Goal: Task Accomplishment & Management: Complete application form

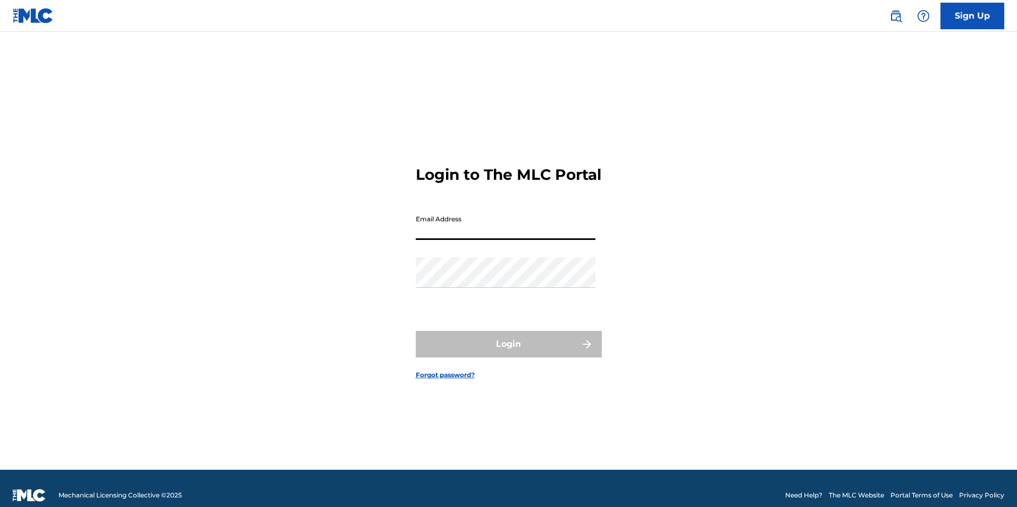
type input "[EMAIL_ADDRESS][DOMAIN_NAME]"
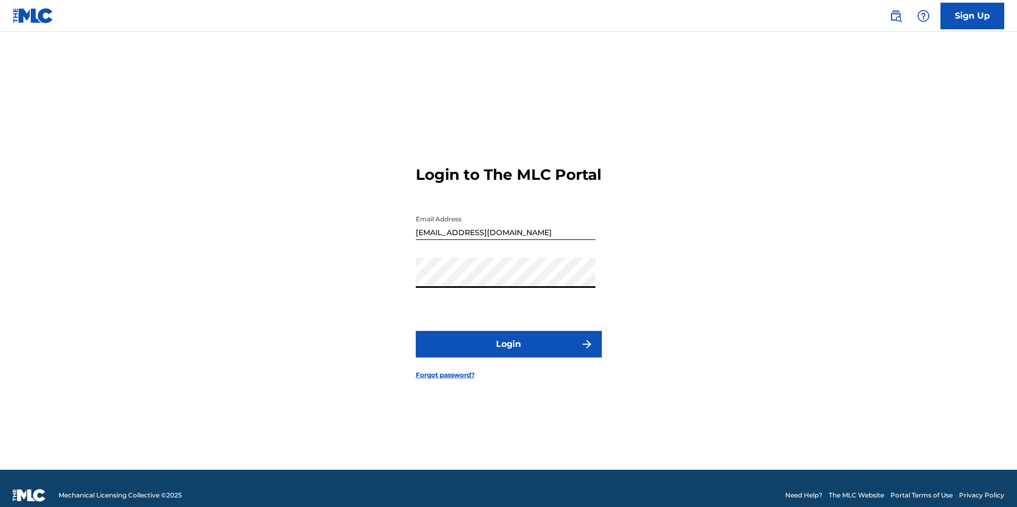
click at [570, 355] on button "Login" at bounding box center [509, 344] width 186 height 27
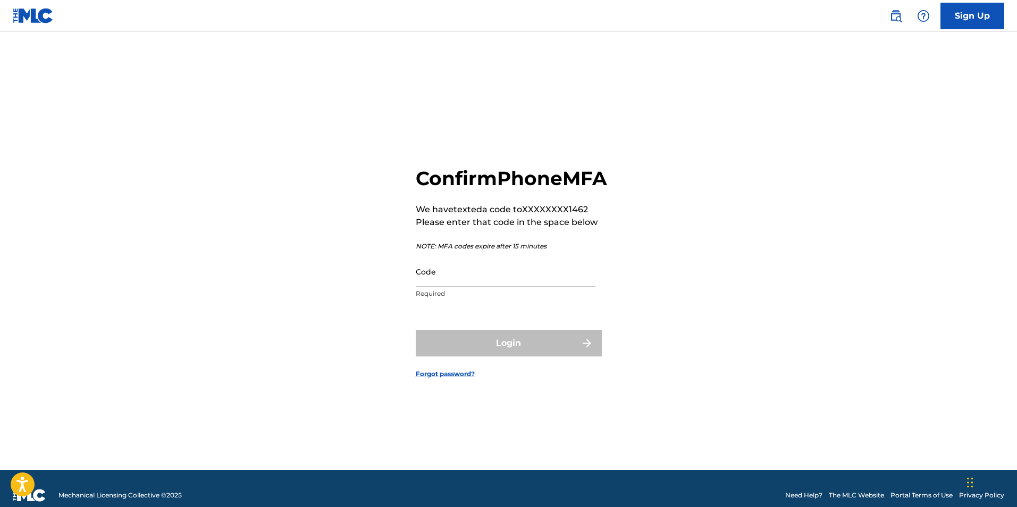
click at [574, 287] on input "Code" at bounding box center [506, 271] width 180 height 30
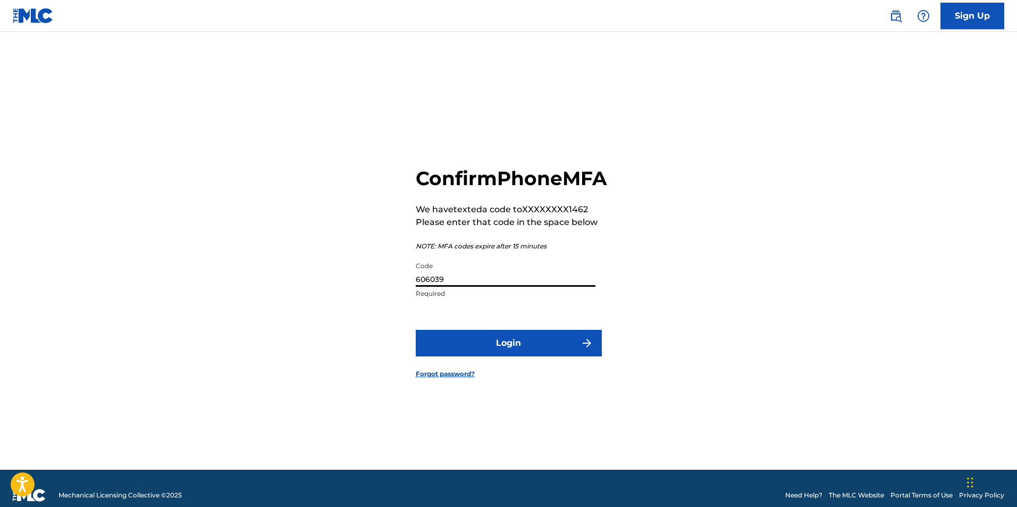
type input "606039"
click at [546, 356] on button "Login" at bounding box center [509, 343] width 186 height 27
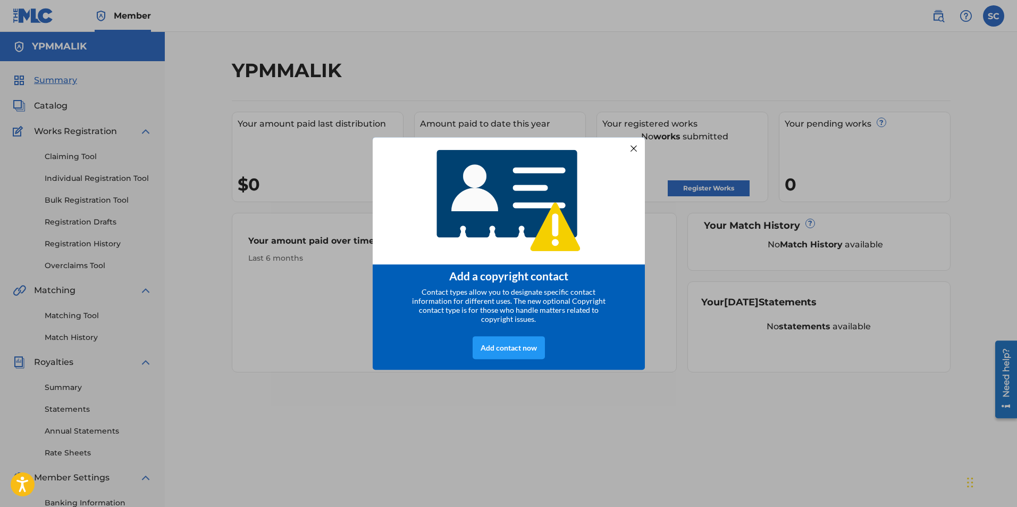
click at [637, 147] on div at bounding box center [633, 148] width 14 height 14
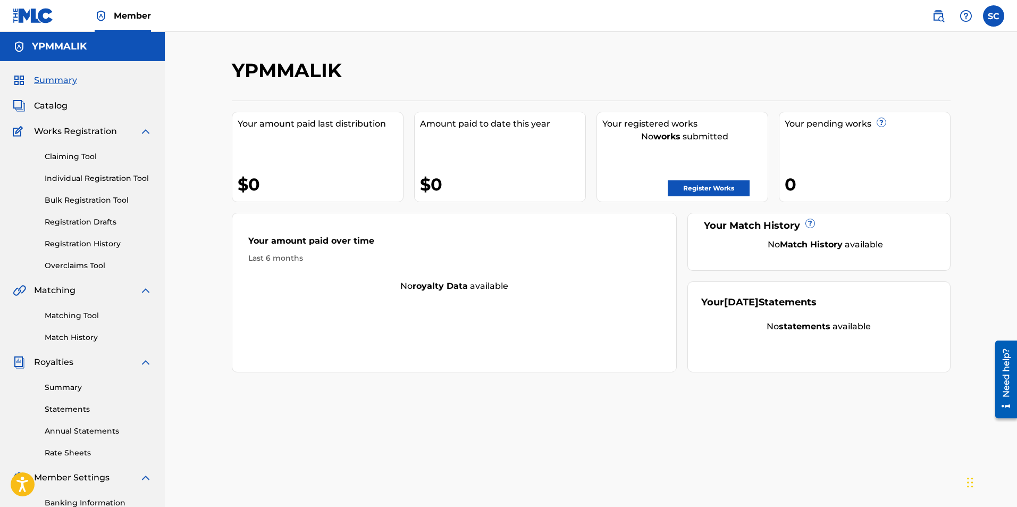
click at [445, 21] on nav "Member SC SC [PERSON_NAME] [EMAIL_ADDRESS][DOMAIN_NAME] Notification Preference…" at bounding box center [508, 16] width 1017 height 32
click at [87, 157] on link "Claiming Tool" at bounding box center [98, 156] width 107 height 11
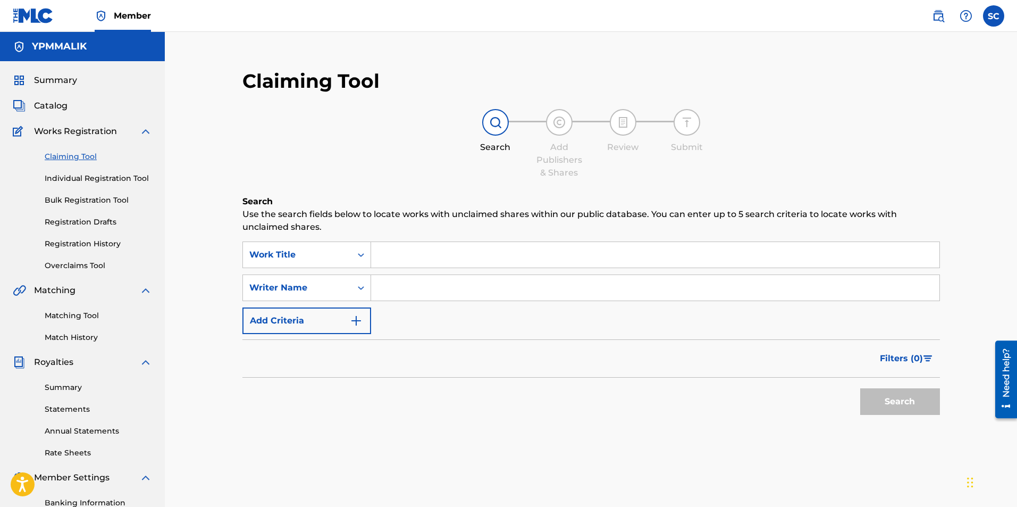
click at [417, 250] on input "Search Form" at bounding box center [655, 255] width 568 height 26
click at [363, 257] on icon "Search Form" at bounding box center [361, 254] width 11 height 11
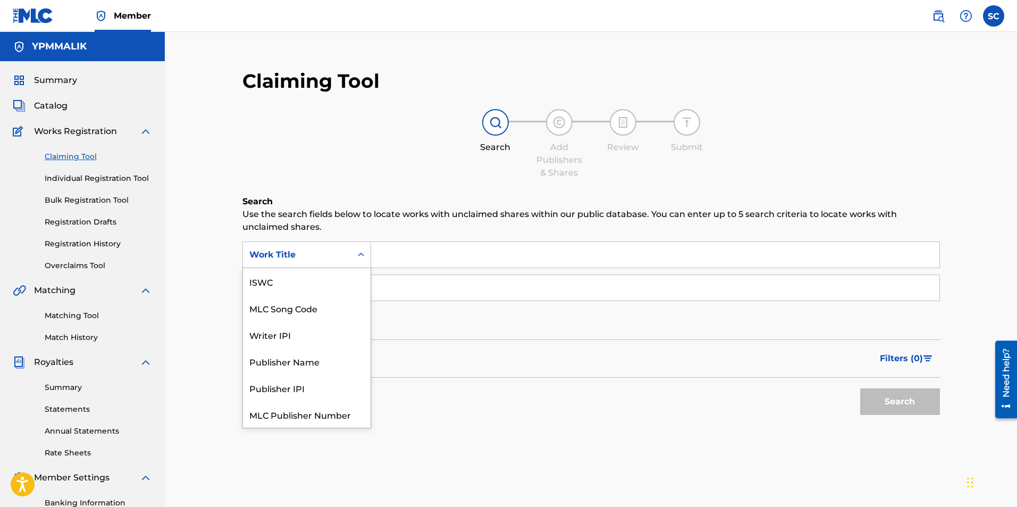
scroll to position [27, 0]
click at [378, 172] on div "Search Add Publishers & Shares Review Submit" at bounding box center [591, 144] width 698 height 70
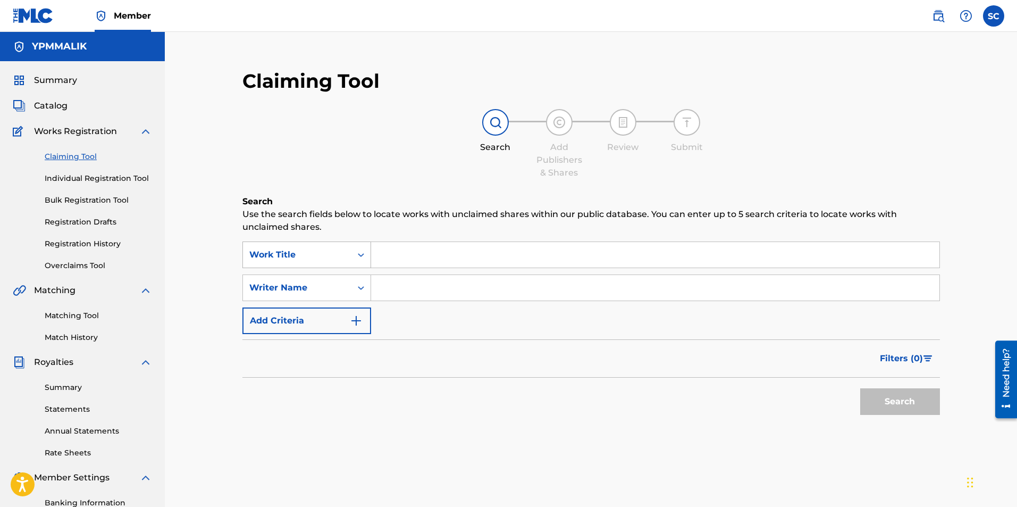
click at [360, 253] on icon "Search Form" at bounding box center [361, 254] width 11 height 11
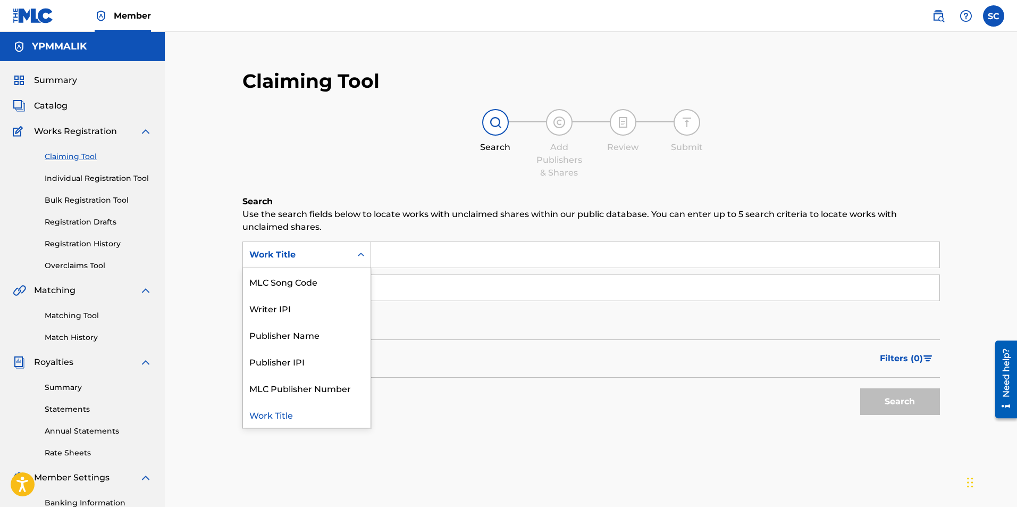
click at [346, 172] on div "Search Add Publishers & Shares Review Submit" at bounding box center [591, 144] width 698 height 70
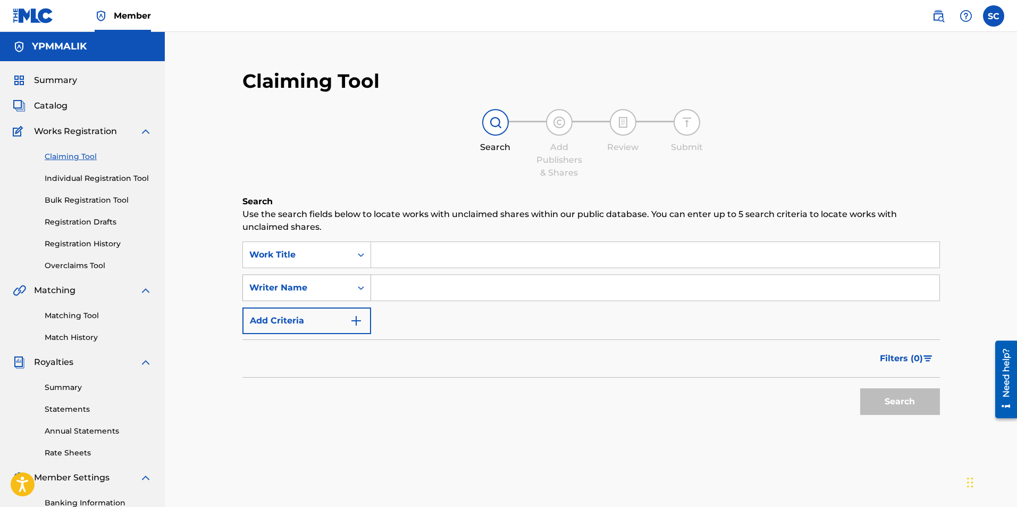
click at [360, 279] on div "Search Form" at bounding box center [361, 287] width 19 height 19
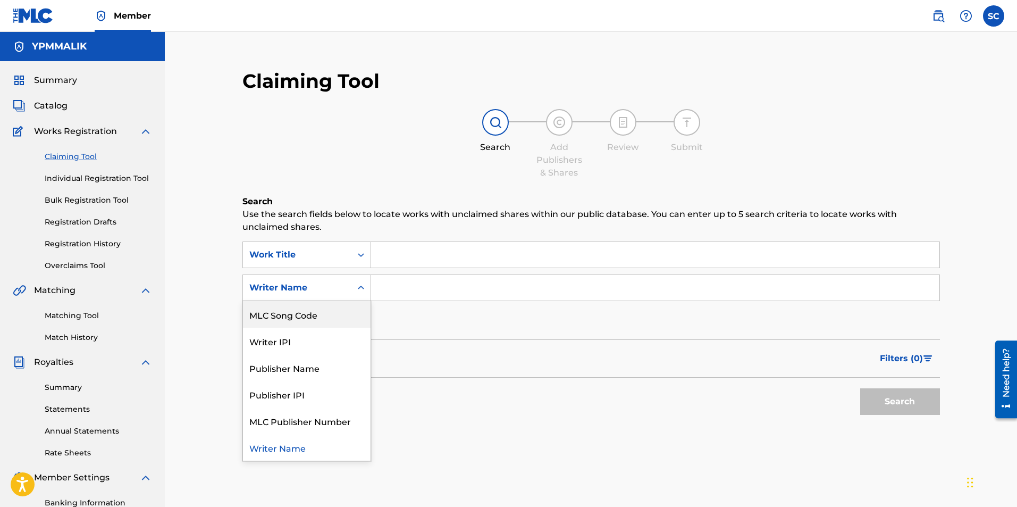
click at [345, 196] on h6 "Search" at bounding box center [591, 201] width 698 height 13
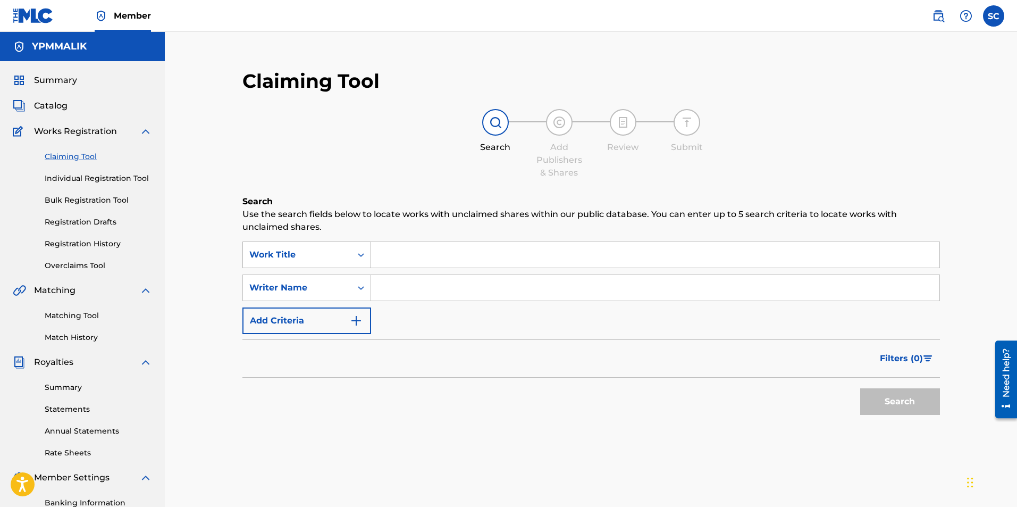
click at [360, 255] on icon "Search Form" at bounding box center [361, 255] width 6 height 4
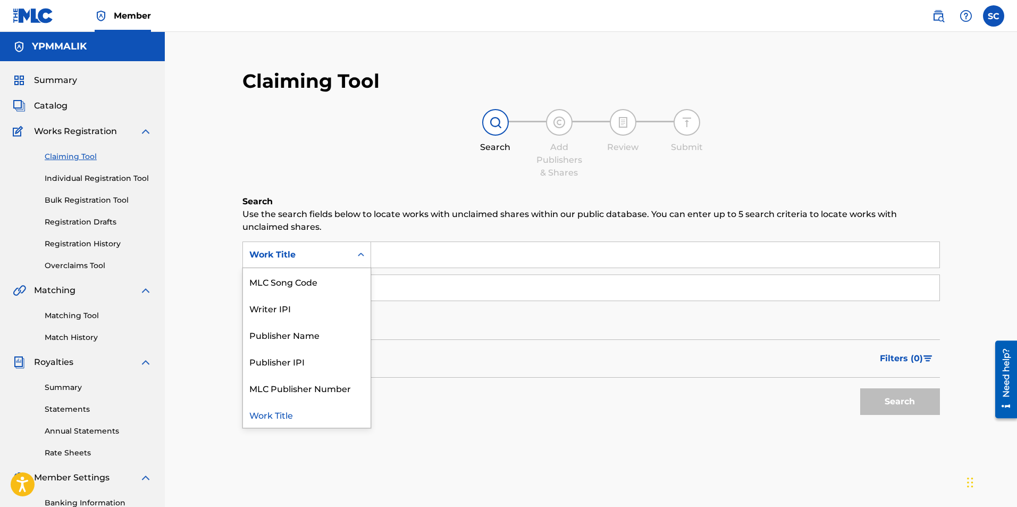
click at [337, 179] on div "Search Add Publishers & Shares Review Submit" at bounding box center [591, 144] width 698 height 70
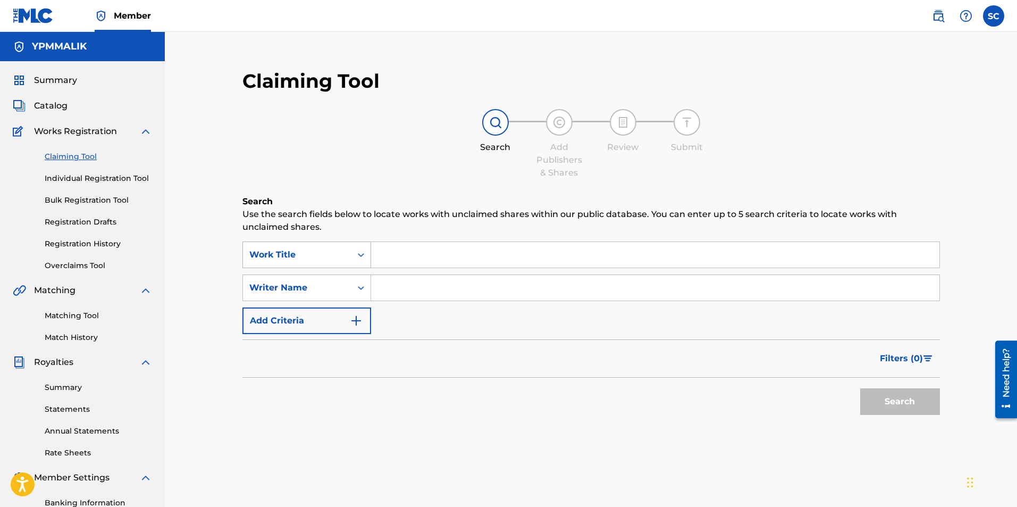
click at [362, 254] on icon "Search Form" at bounding box center [361, 254] width 11 height 11
click at [415, 184] on div "Claiming Tool Search Add Publishers & Shares Review Submit Search Use the searc…" at bounding box center [591, 270] width 719 height 425
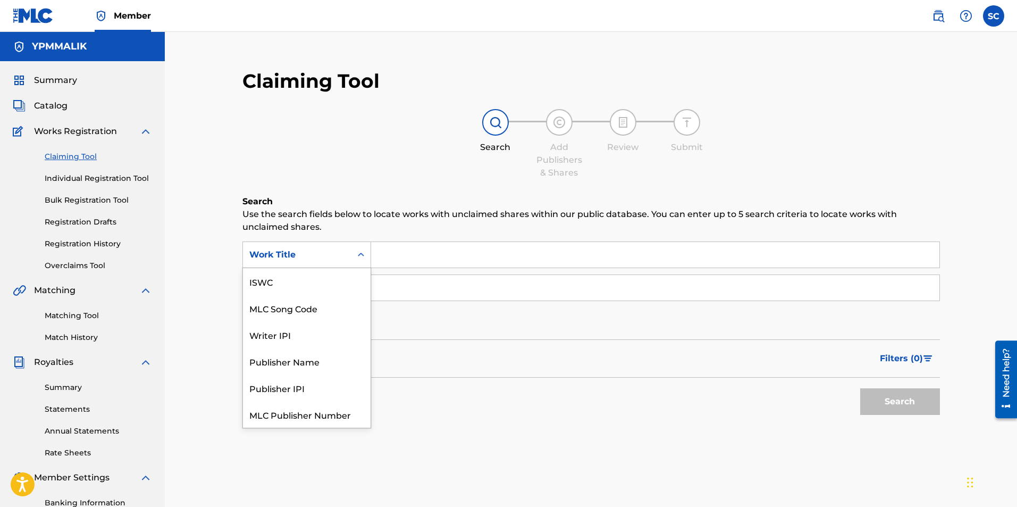
click at [362, 250] on icon "Search Form" at bounding box center [361, 254] width 11 height 11
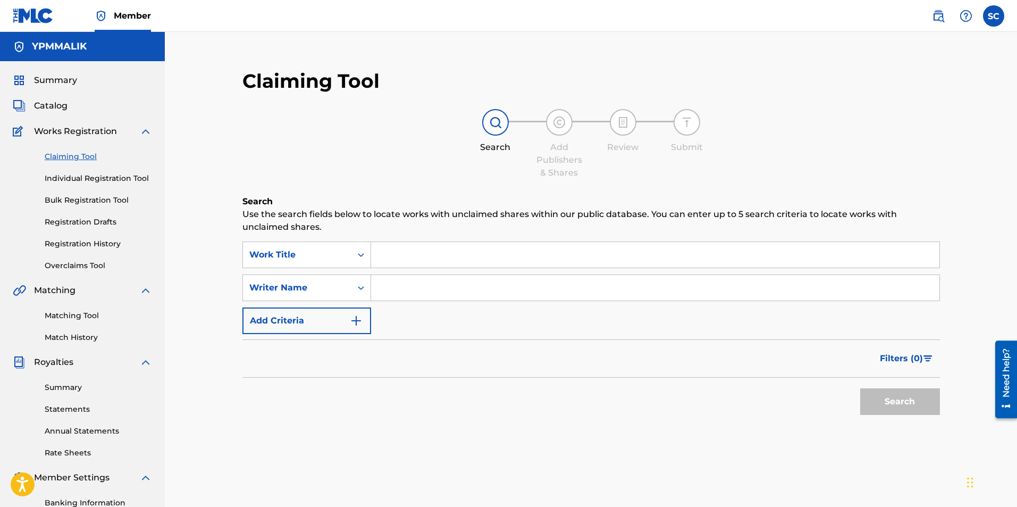
click at [395, 143] on div "Search Add Publishers & Shares Review Submit" at bounding box center [591, 144] width 698 height 70
click at [362, 251] on icon "Search Form" at bounding box center [361, 254] width 11 height 11
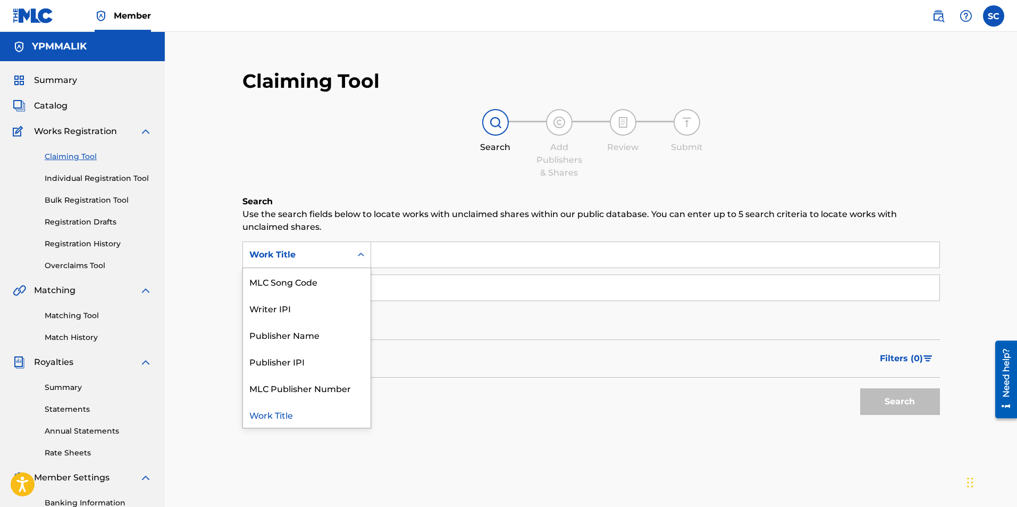
click at [382, 187] on div "Claiming Tool Search Add Publishers & Shares Review Submit Search Use the searc…" at bounding box center [591, 270] width 719 height 425
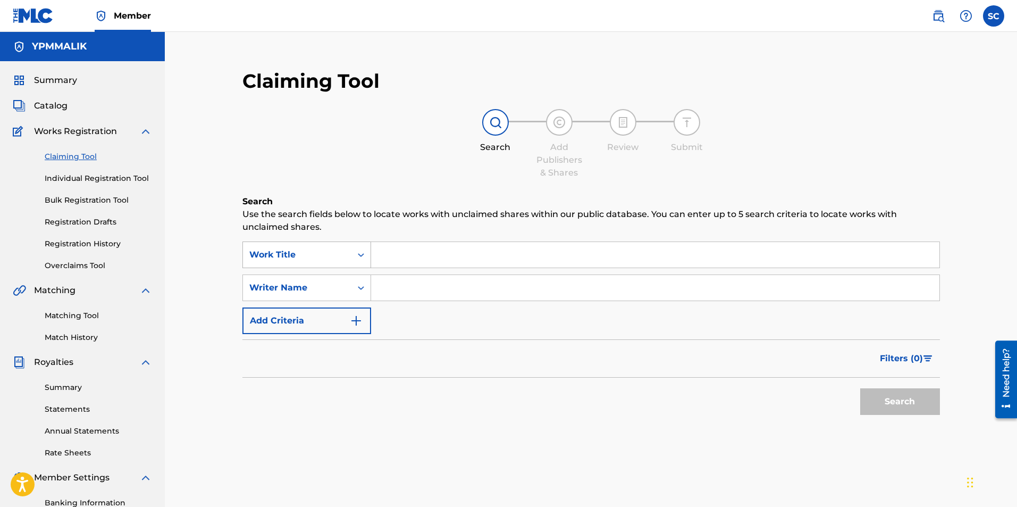
click at [361, 253] on icon "Search Form" at bounding box center [361, 254] width 11 height 11
click at [356, 254] on icon "Search Form" at bounding box center [361, 254] width 11 height 11
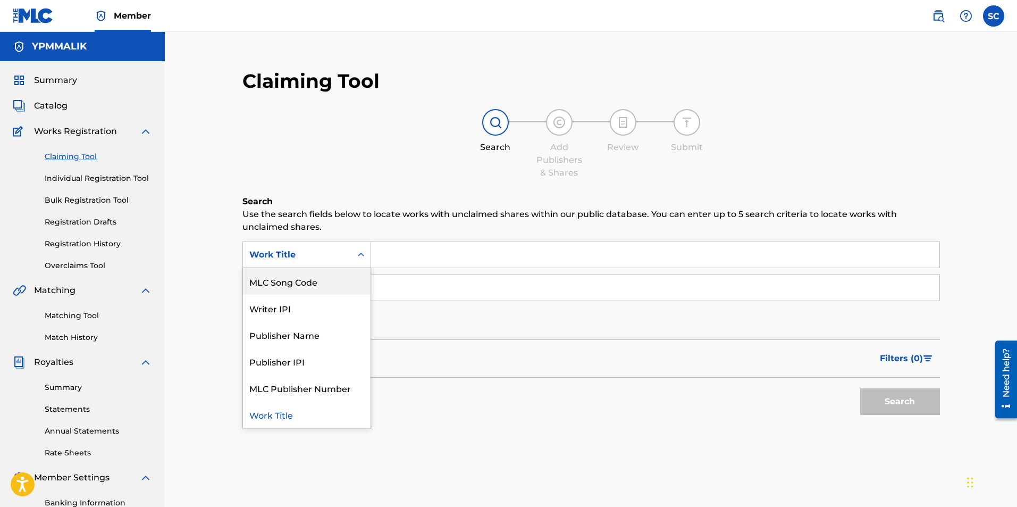
scroll to position [0, 0]
click at [364, 191] on div "Claiming Tool Search Add Publishers & Shares Review Submit Search Use the searc…" at bounding box center [591, 270] width 719 height 425
click at [358, 253] on icon "Search Form" at bounding box center [361, 254] width 11 height 11
click at [357, 194] on div "Claiming Tool Search Add Publishers & Shares Review Submit Search Use the searc…" at bounding box center [591, 270] width 719 height 425
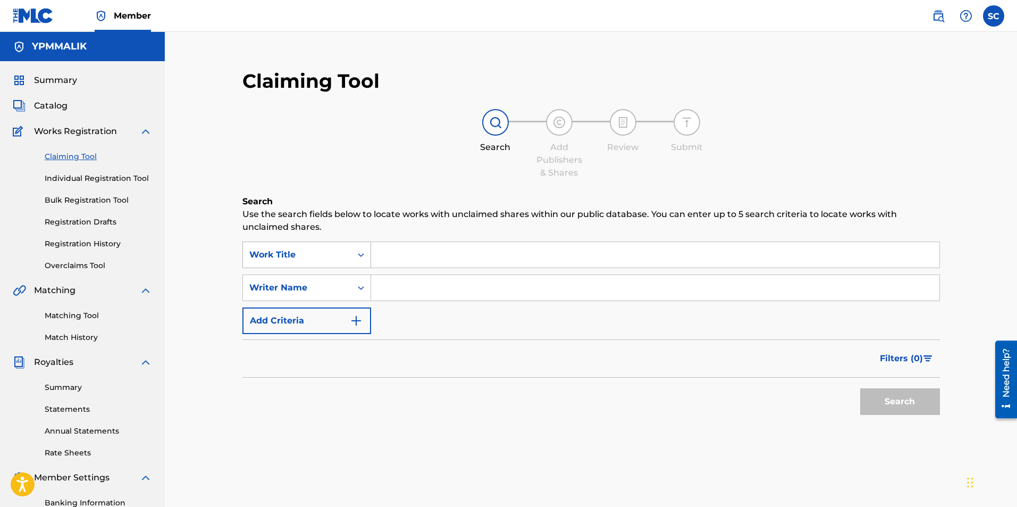
click at [362, 254] on icon "Search Form" at bounding box center [361, 254] width 11 height 11
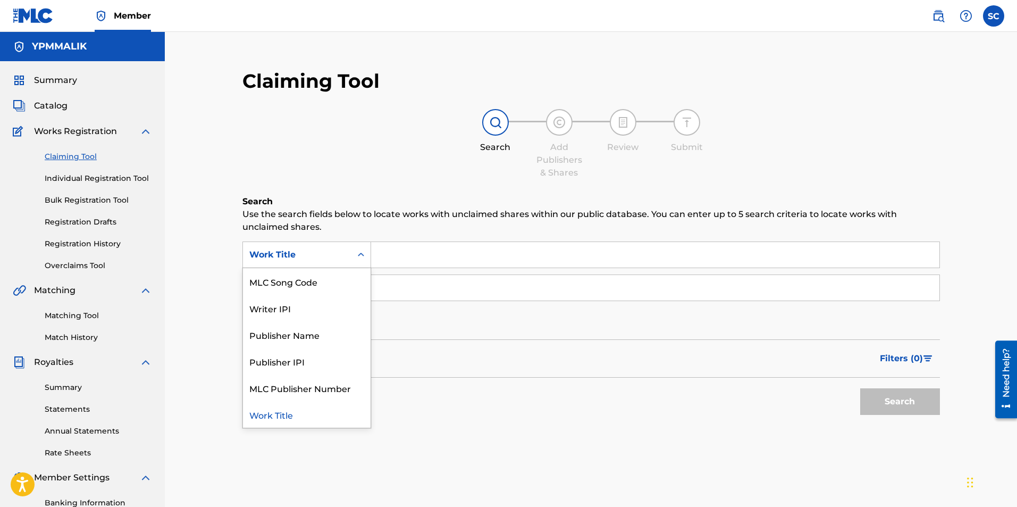
click at [406, 104] on div "Claiming Tool Search Add Publishers & Shares Review Submit Search Use the searc…" at bounding box center [591, 270] width 719 height 425
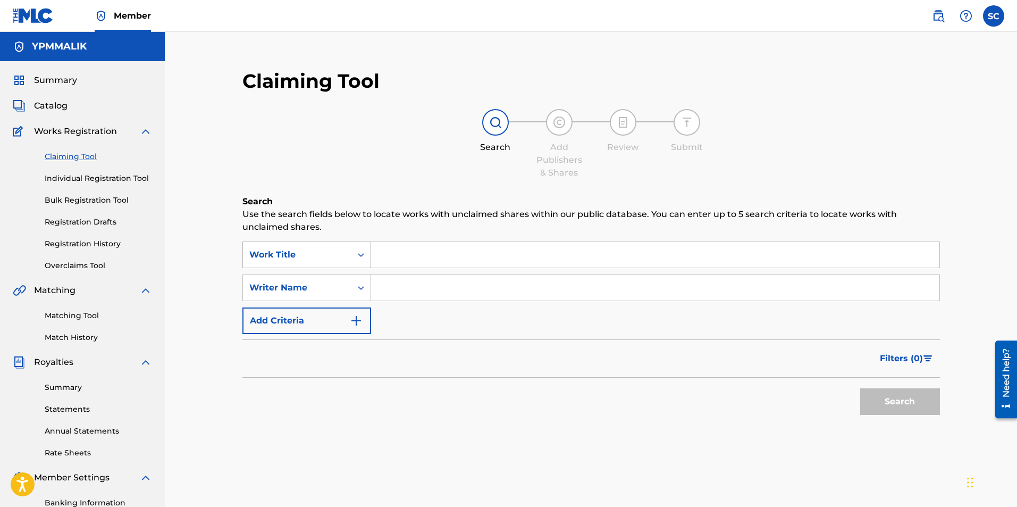
click at [362, 252] on icon "Search Form" at bounding box center [361, 254] width 11 height 11
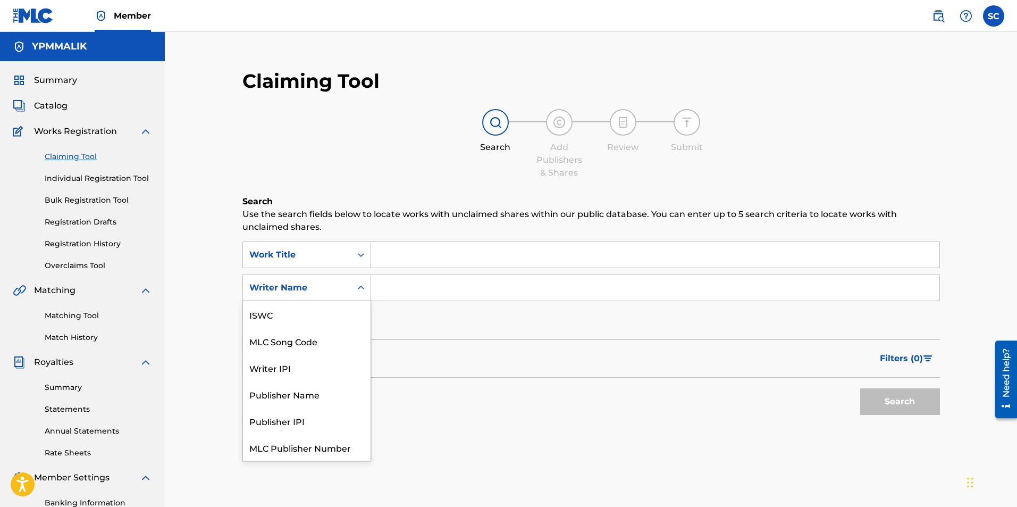
click at [355, 289] on div "Search Form" at bounding box center [361, 287] width 19 height 19
click at [371, 188] on div "Claiming Tool Search Add Publishers & Shares Review Submit Search Use the searc…" at bounding box center [591, 270] width 719 height 425
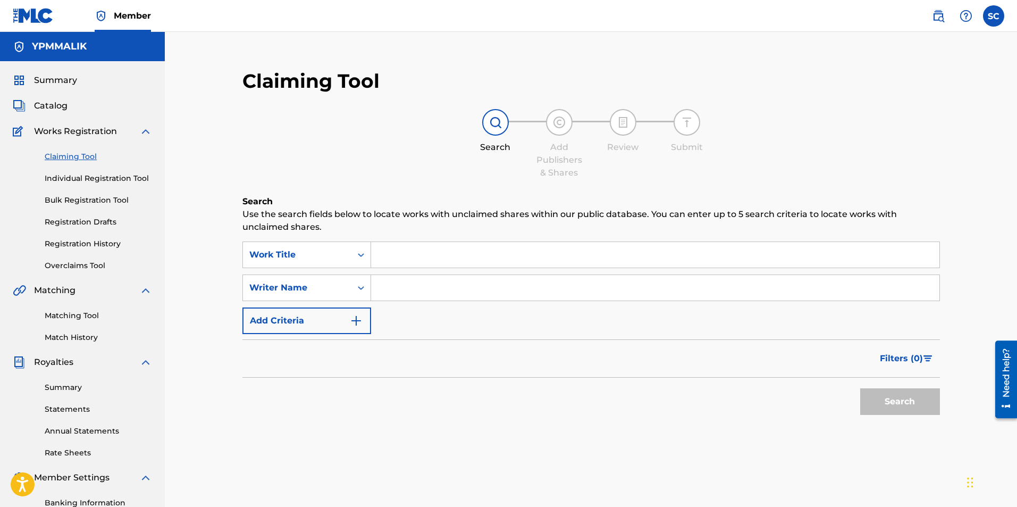
click at [360, 320] on img "Search Form" at bounding box center [356, 320] width 13 height 13
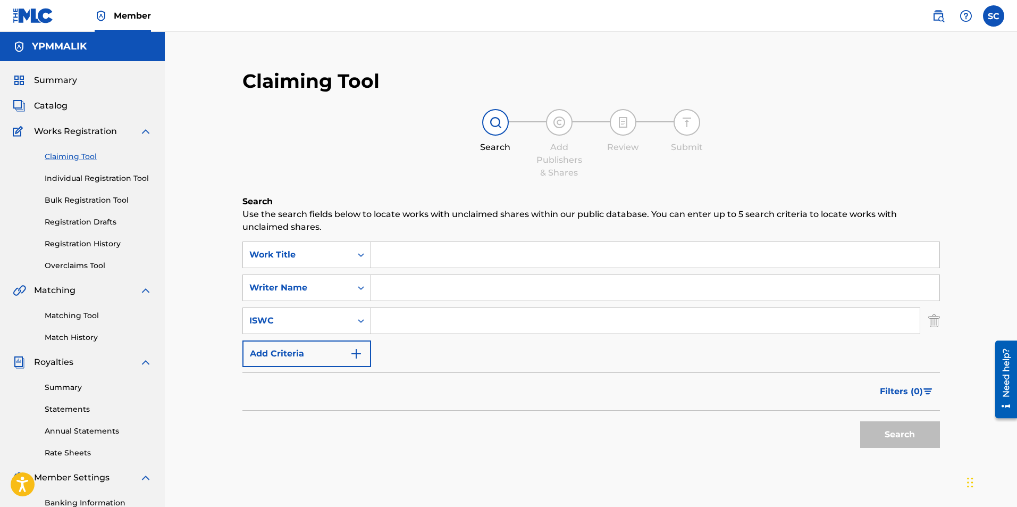
click at [404, 318] on input "Search Form" at bounding box center [645, 321] width 549 height 26
paste input "T-329.698.016-6"
type input "T-329.698.016-6"
click at [408, 287] on input "Search Form" at bounding box center [655, 288] width 568 height 26
click at [362, 253] on icon "Search Form" at bounding box center [361, 254] width 11 height 11
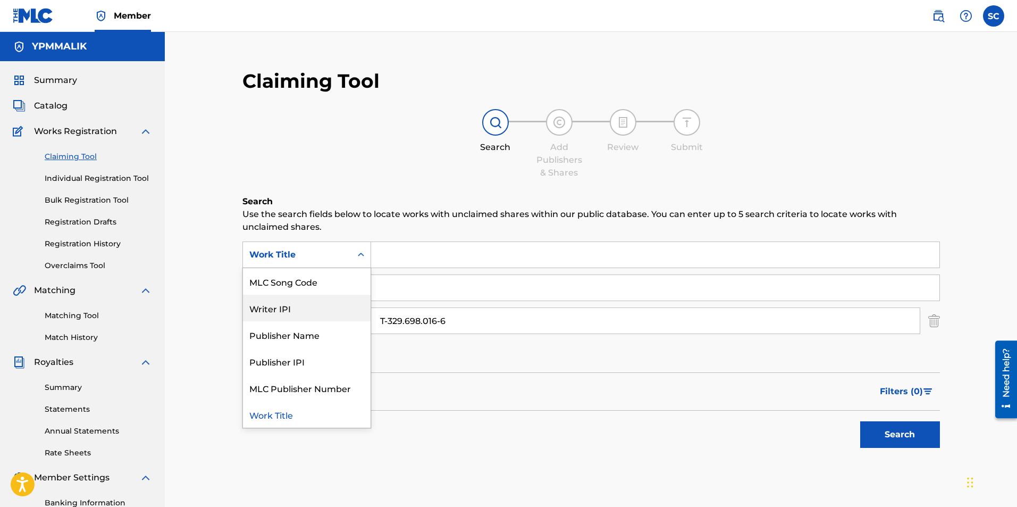
click at [318, 303] on div "Writer IPI" at bounding box center [307, 308] width 128 height 27
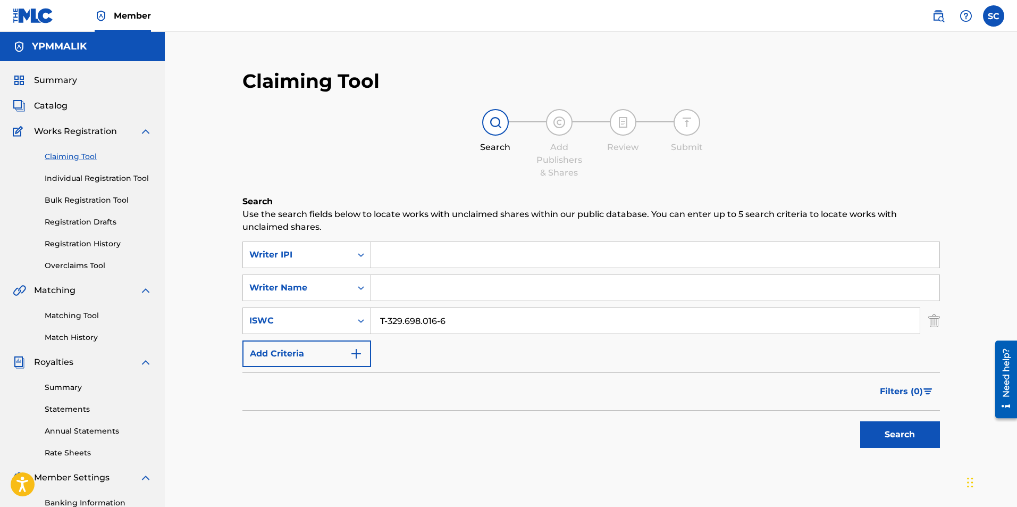
click at [419, 252] on input "Search Form" at bounding box center [655, 255] width 568 height 26
paste input "01267811340"
type input "01267811340"
click at [418, 289] on input "Search Form" at bounding box center [655, 288] width 568 height 26
type input "[PERSON_NAME]"
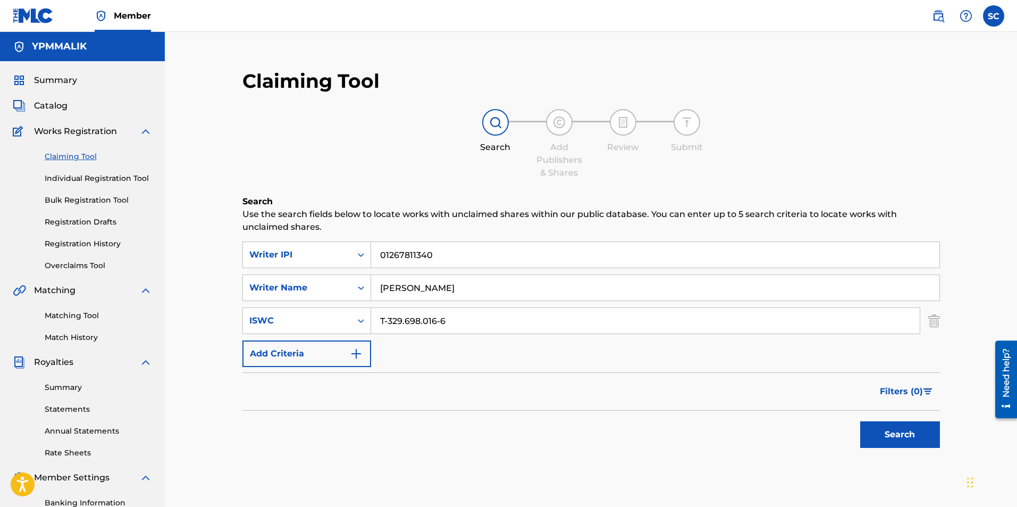
click at [416, 152] on div "Search Add Publishers & Shares Review Submit" at bounding box center [591, 144] width 698 height 70
click at [362, 350] on img "Search Form" at bounding box center [356, 353] width 13 height 13
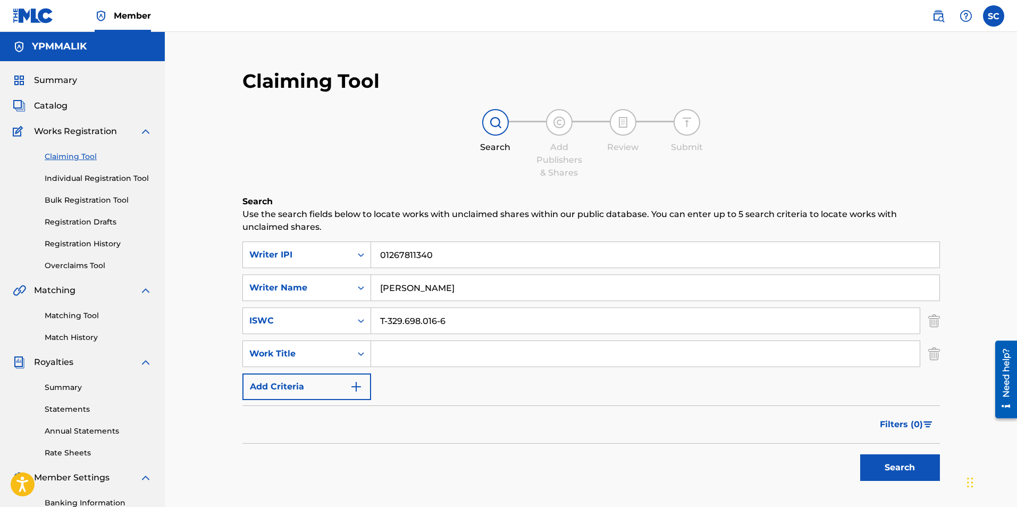
click at [389, 355] on input "Search Form" at bounding box center [645, 354] width 549 height 26
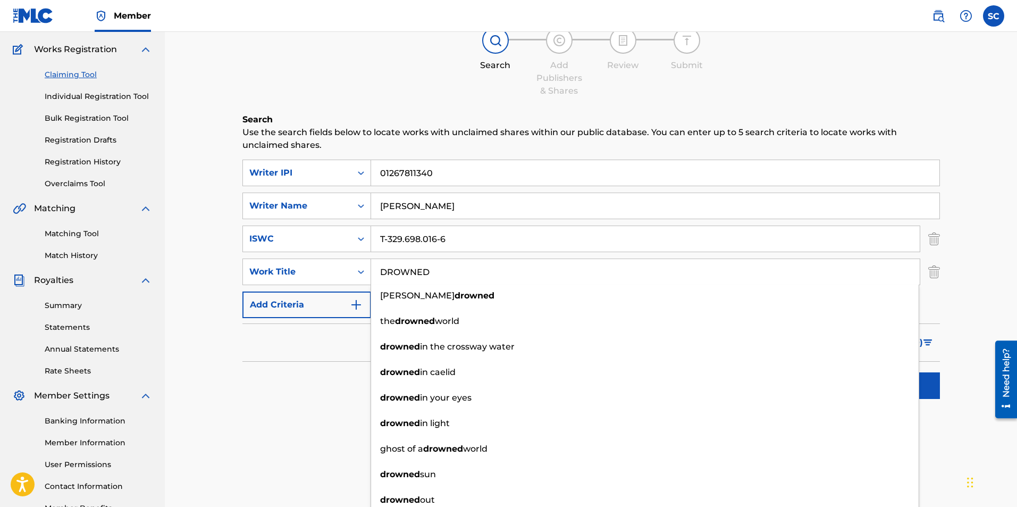
scroll to position [106, 0]
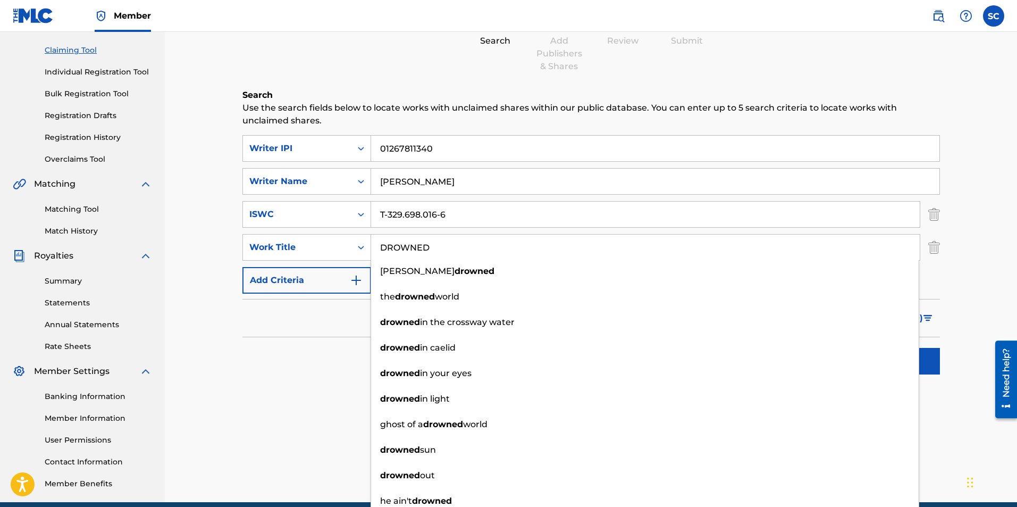
type input "DROWNED"
click at [318, 378] on div "Search" at bounding box center [591, 358] width 698 height 43
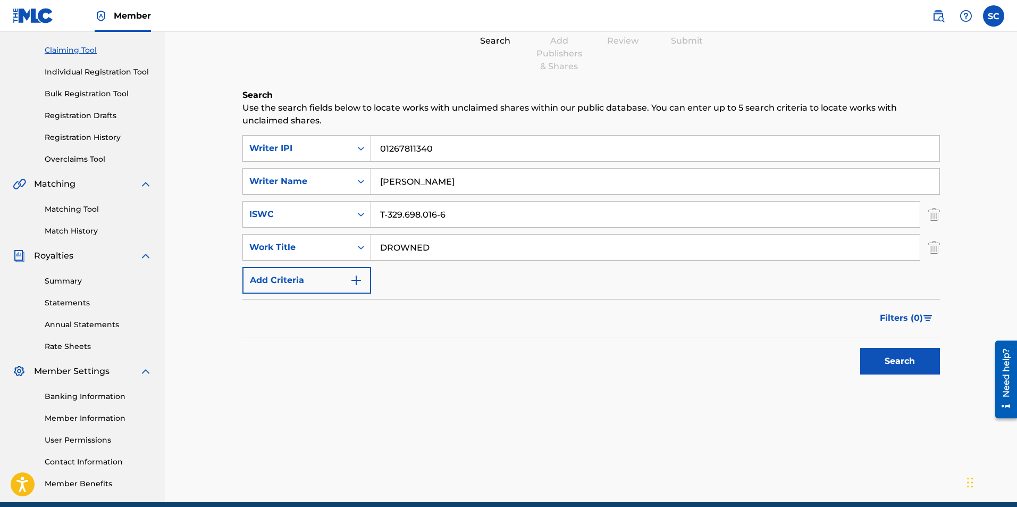
click at [379, 247] on input "DROWNED" at bounding box center [645, 248] width 549 height 26
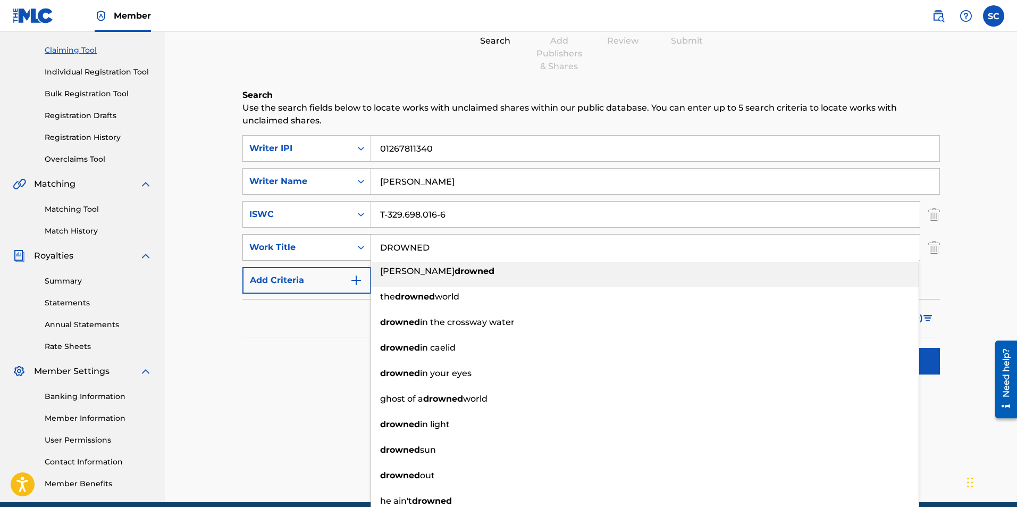
drag, startPoint x: 451, startPoint y: 250, endPoint x: 367, endPoint y: 244, distance: 84.2
click at [361, 246] on div "SearchWithCriteriaf6e817e4-c371-49d9-b6e1-b4b710210b54 Work Title DROWNED [PERS…" at bounding box center [591, 247] width 698 height 27
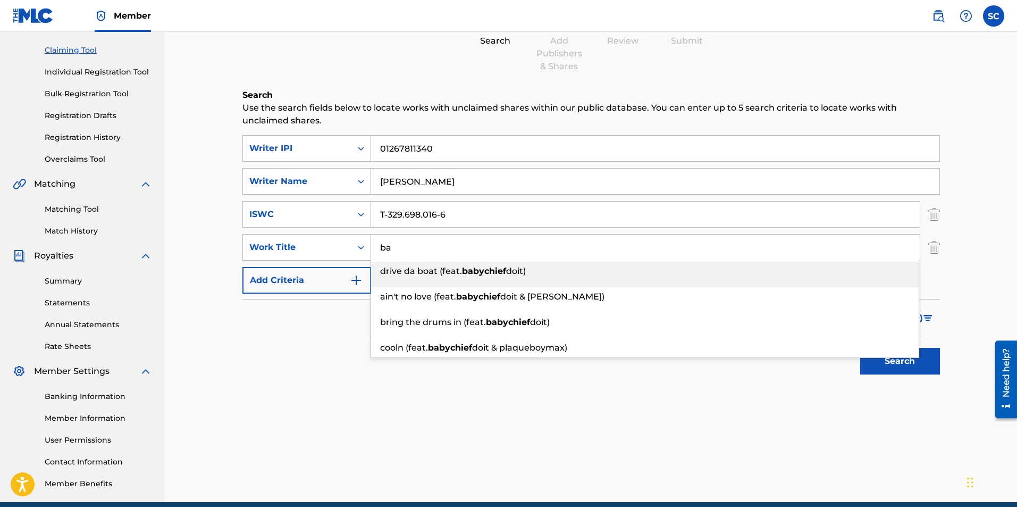
type input "b"
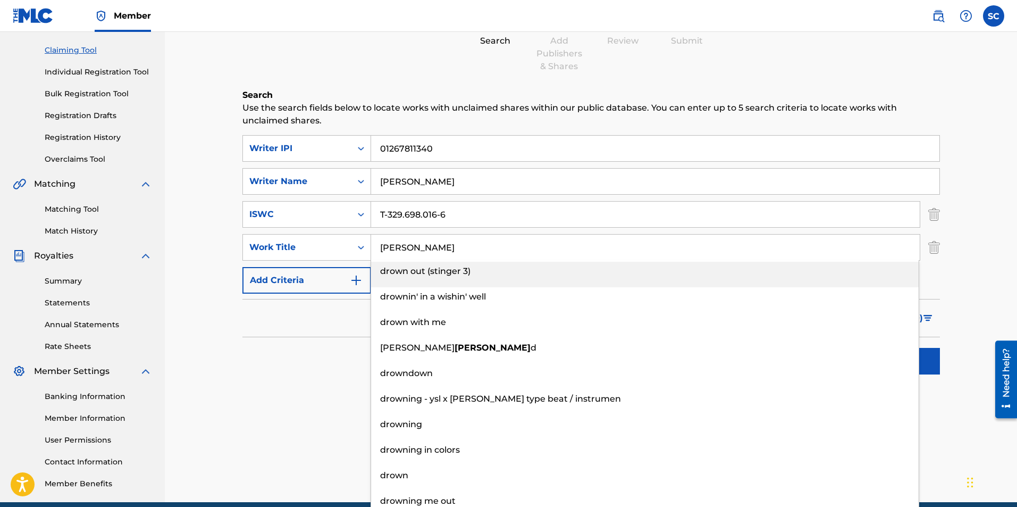
type input "DROWNED"
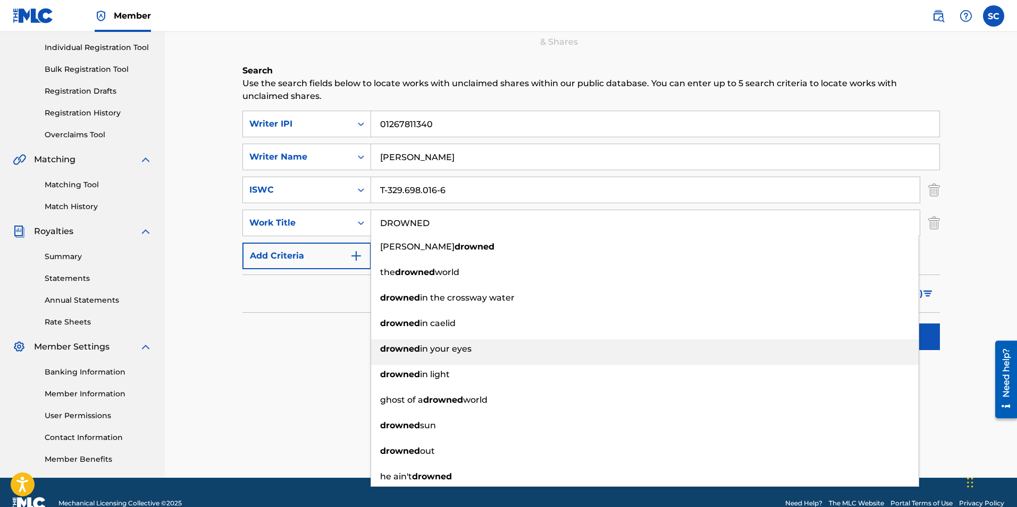
scroll to position [153, 0]
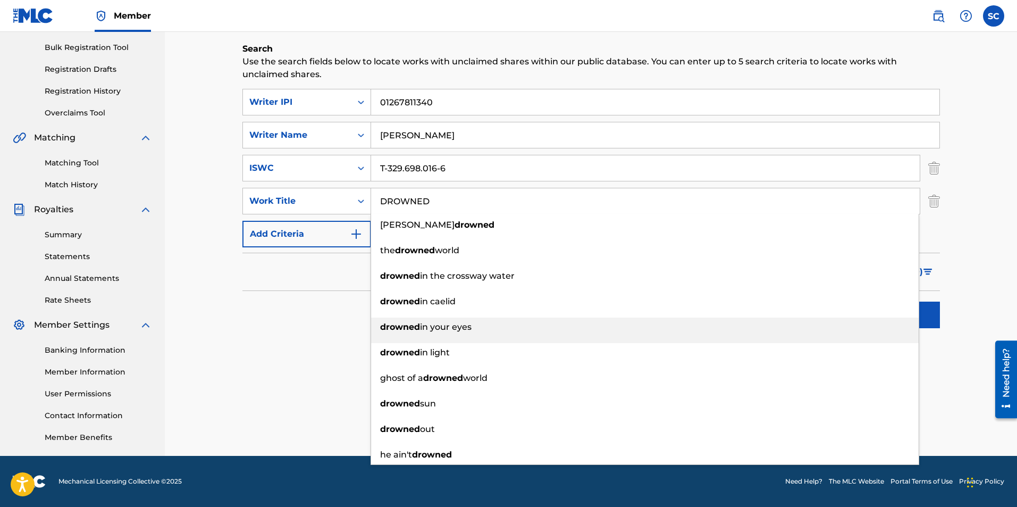
click at [344, 332] on div "Search" at bounding box center [591, 312] width 698 height 43
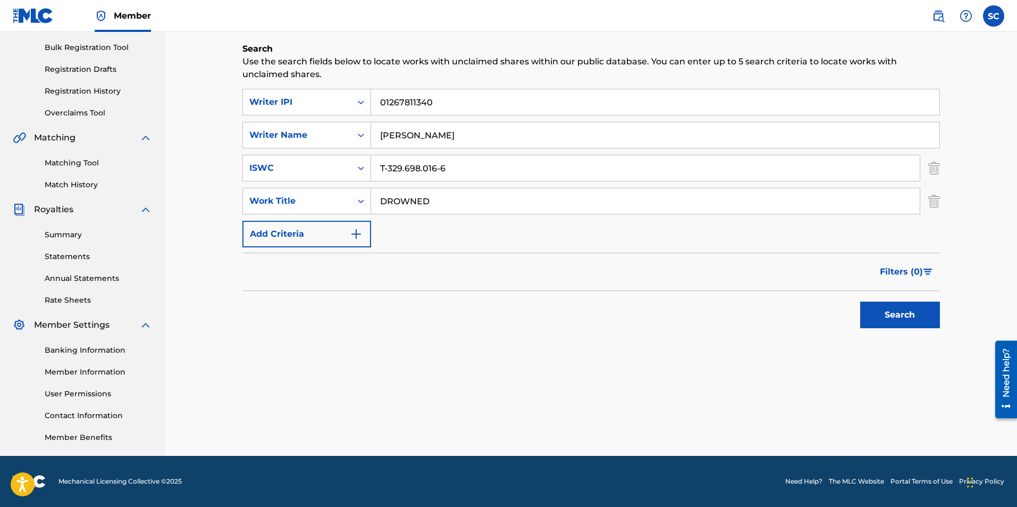
click at [600, 342] on div "Search Use the search fields below to locate works with unclaimed shares within…" at bounding box center [591, 215] width 698 height 344
click at [905, 274] on span "Filters ( 0 )" at bounding box center [901, 271] width 43 height 13
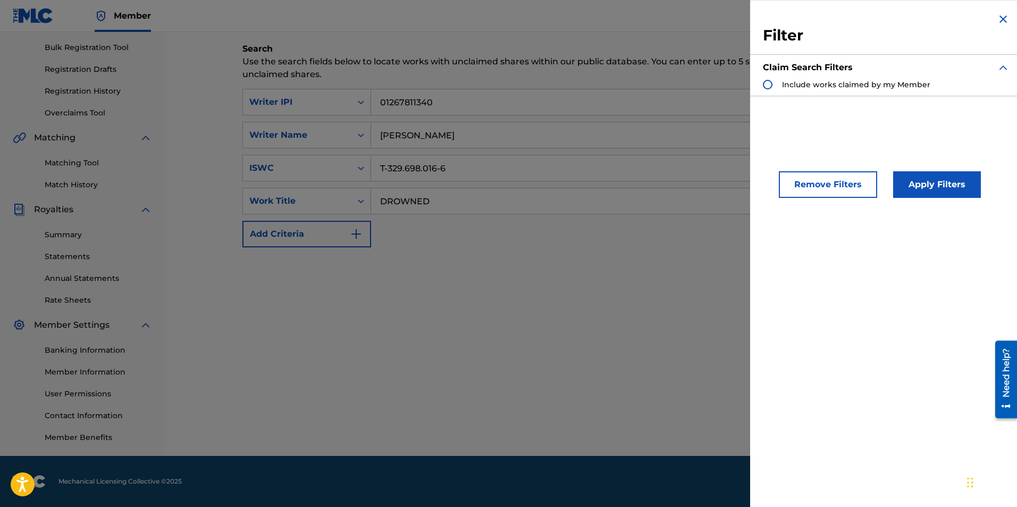
click at [685, 270] on div "Search" at bounding box center [591, 268] width 698 height 43
click at [999, 22] on img "Search Form" at bounding box center [1003, 19] width 13 height 13
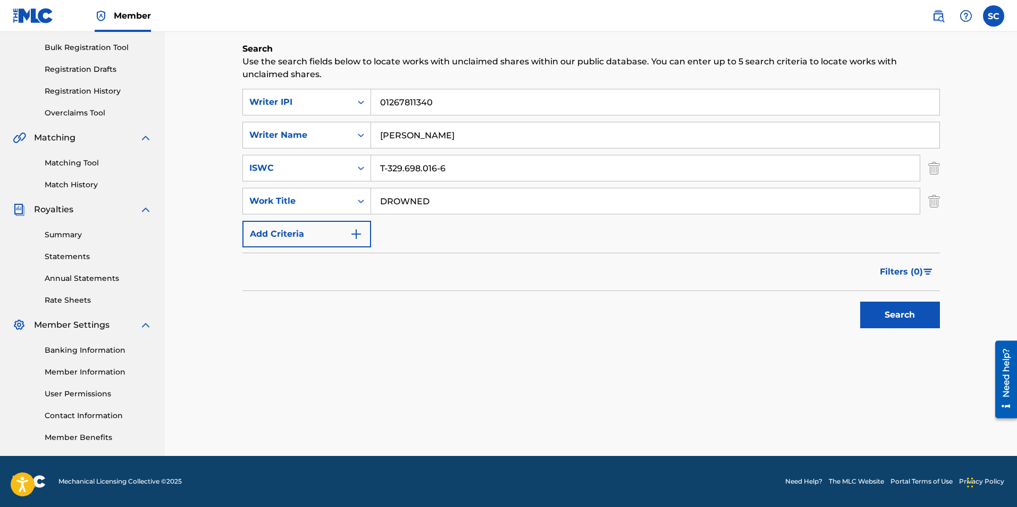
click at [898, 318] on button "Search" at bounding box center [900, 315] width 80 height 27
click at [913, 316] on button "Search" at bounding box center [900, 315] width 80 height 27
click at [932, 207] on img "Search Form" at bounding box center [935, 201] width 12 height 27
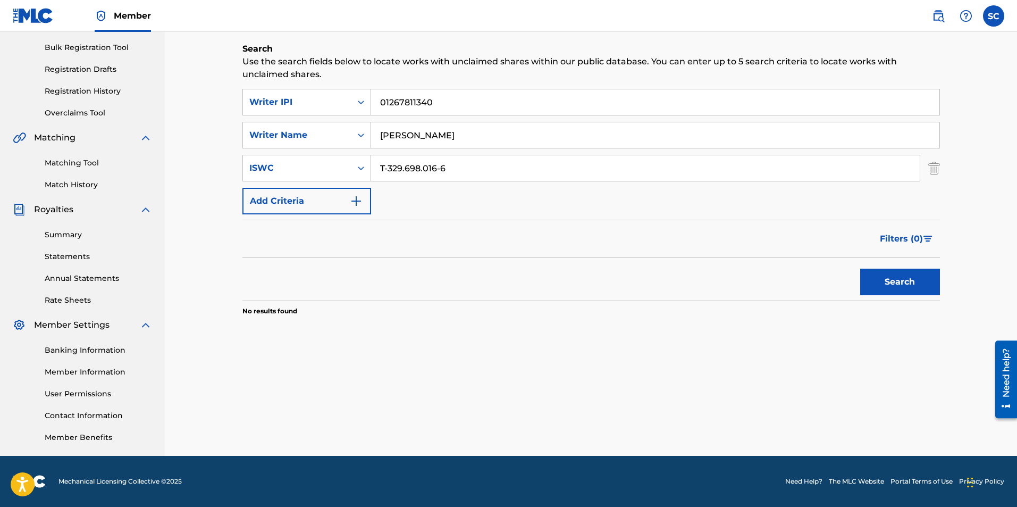
click at [916, 276] on button "Search" at bounding box center [900, 282] width 80 height 27
click at [935, 174] on img "Search Form" at bounding box center [935, 168] width 12 height 27
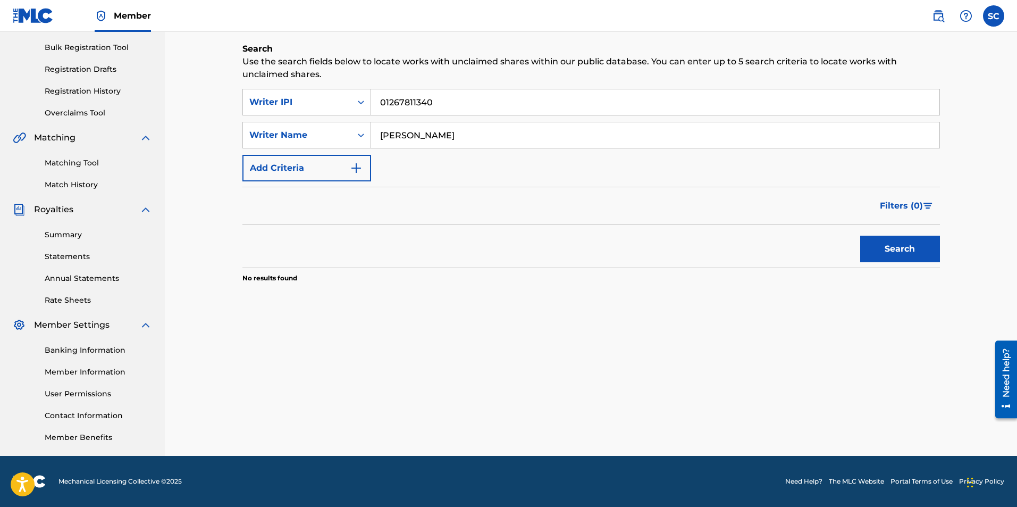
click at [913, 248] on button "Search" at bounding box center [900, 249] width 80 height 27
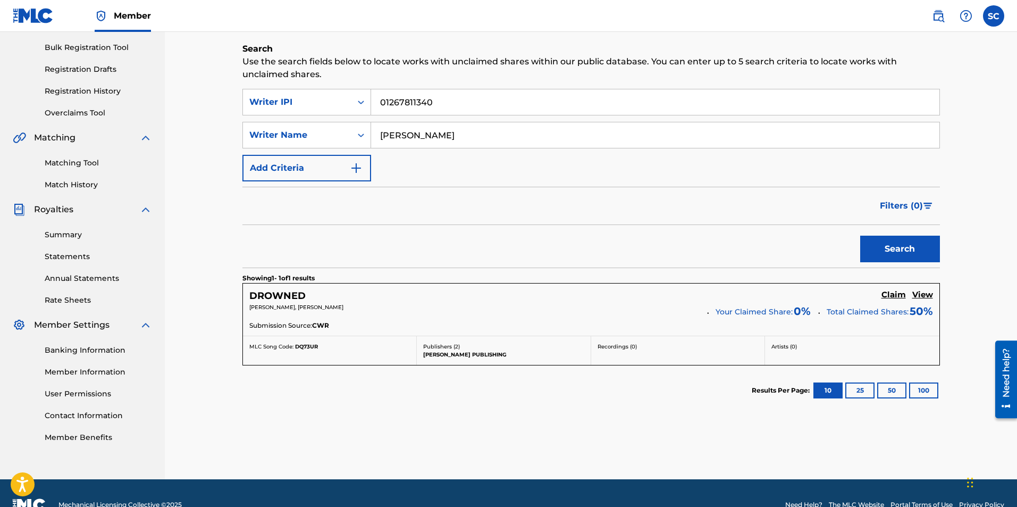
click at [894, 295] on h5 "Claim" at bounding box center [894, 295] width 24 height 10
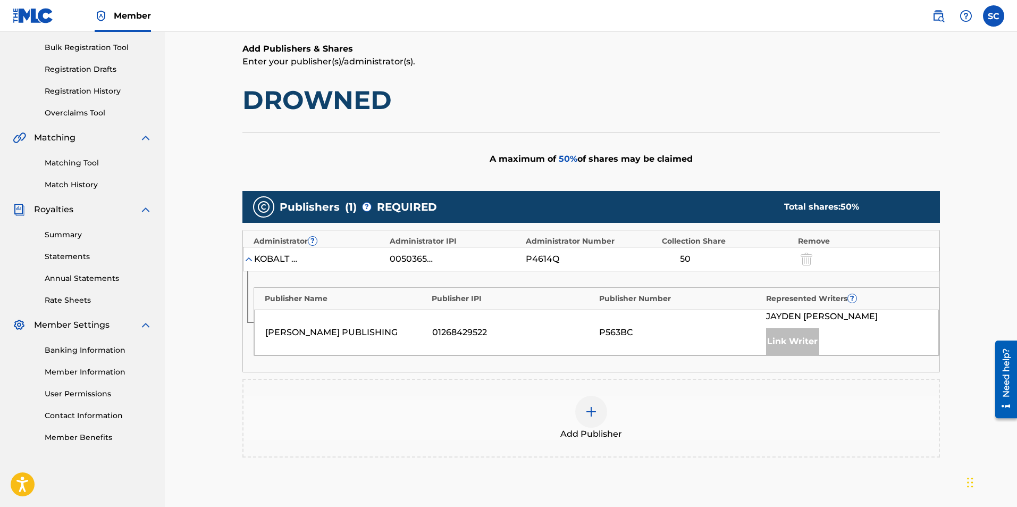
click at [252, 260] on img at bounding box center [249, 259] width 11 height 11
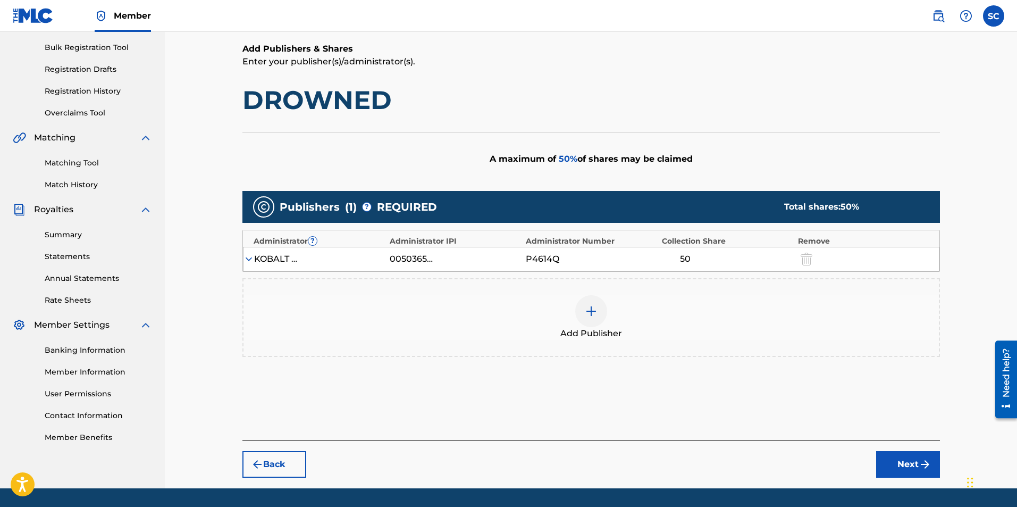
click at [252, 260] on img at bounding box center [249, 259] width 11 height 11
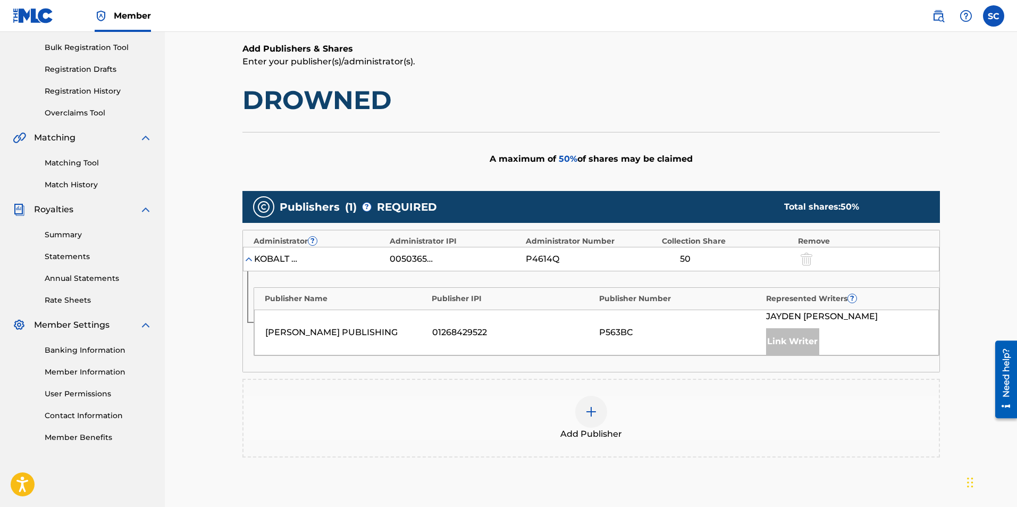
click at [252, 260] on img at bounding box center [249, 259] width 11 height 11
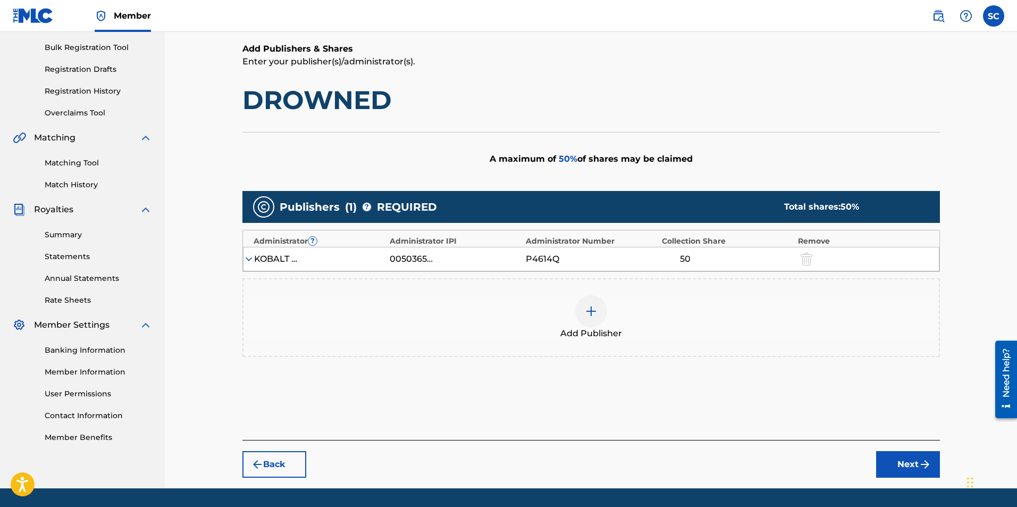
click at [595, 310] on img at bounding box center [591, 311] width 13 height 13
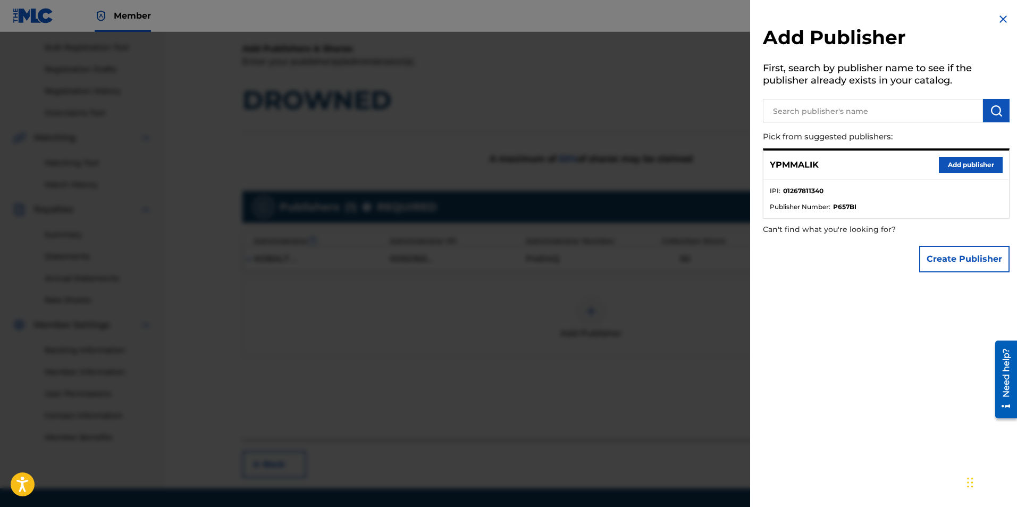
click at [968, 167] on button "Add publisher" at bounding box center [971, 165] width 64 height 16
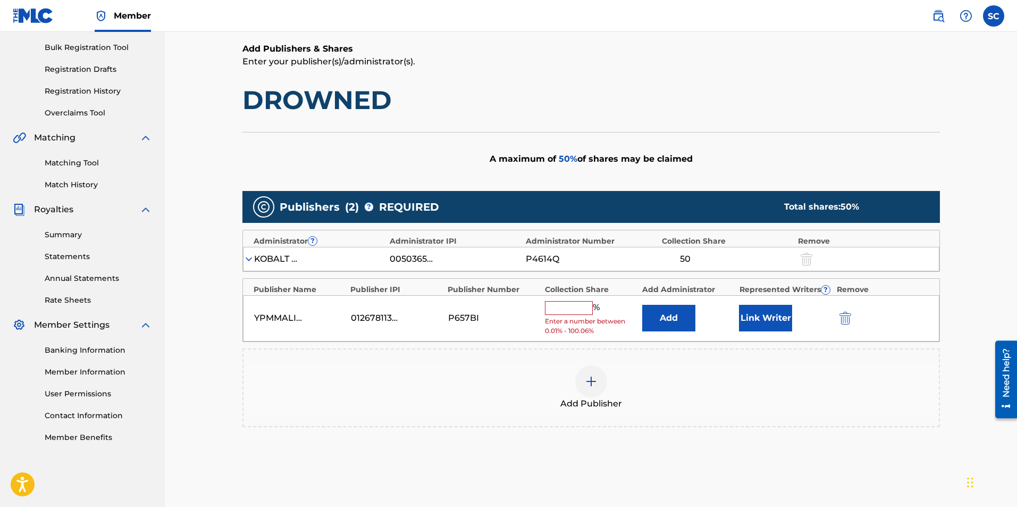
click at [571, 313] on input "text" at bounding box center [569, 308] width 48 height 14
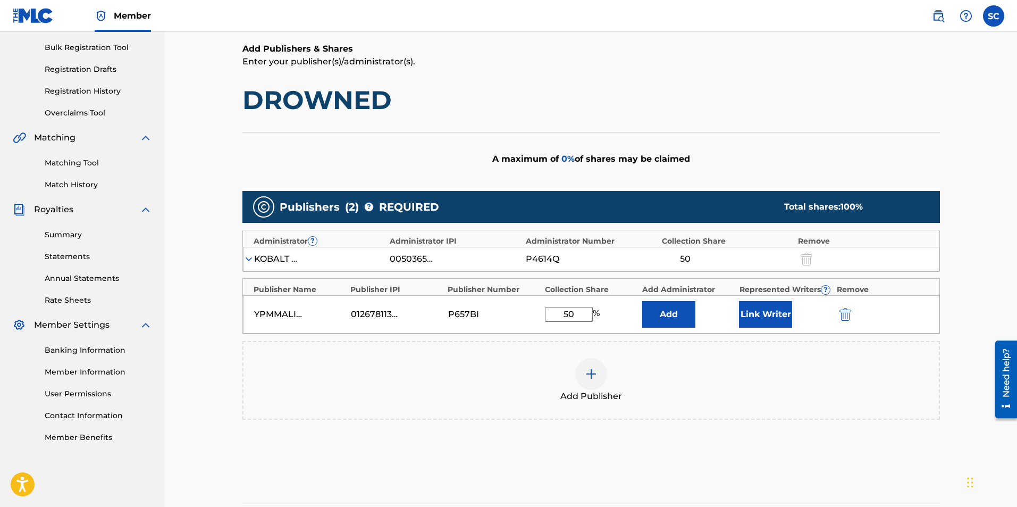
type input "50"
click at [777, 357] on div "Add Publisher" at bounding box center [591, 380] width 698 height 79
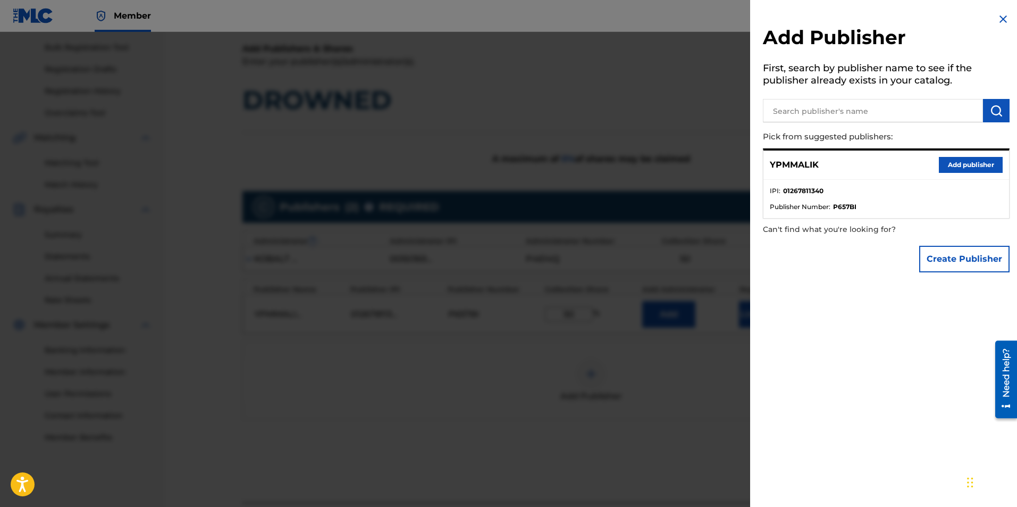
click at [1003, 22] on img at bounding box center [1003, 19] width 13 height 13
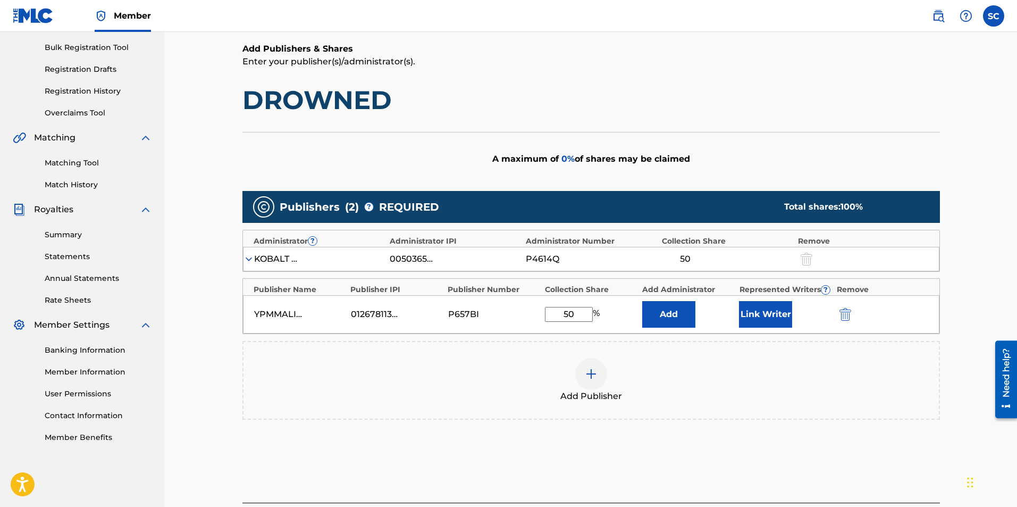
click at [671, 319] on button "Add" at bounding box center [668, 314] width 53 height 27
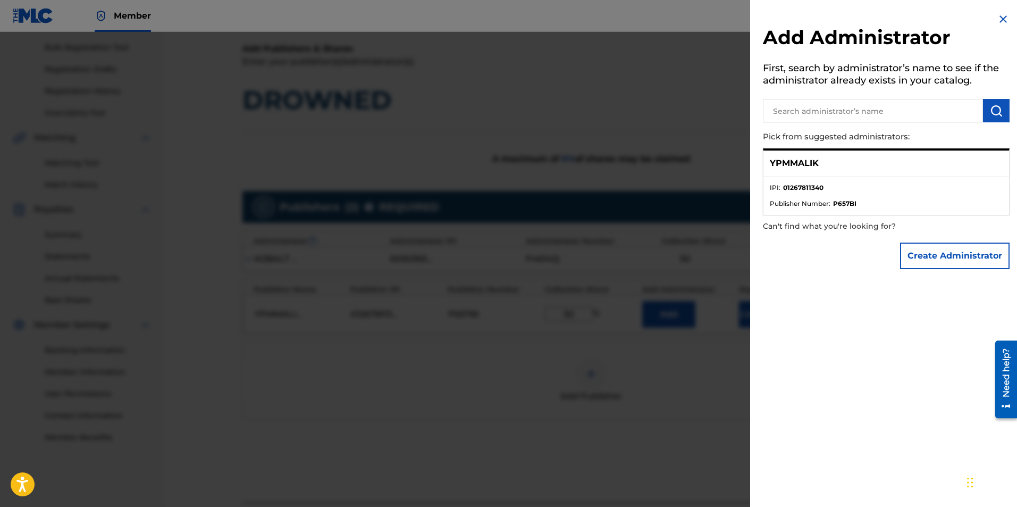
click at [837, 196] on li "IPI : 01267811340" at bounding box center [886, 191] width 233 height 16
click at [807, 161] on p "YPMMALIK" at bounding box center [794, 163] width 49 height 13
click at [789, 163] on p "YPMMALIK" at bounding box center [794, 163] width 49 height 13
click at [837, 197] on li "IPI : 01267811340" at bounding box center [886, 191] width 233 height 16
click at [842, 203] on strong "P657BI" at bounding box center [844, 204] width 23 height 10
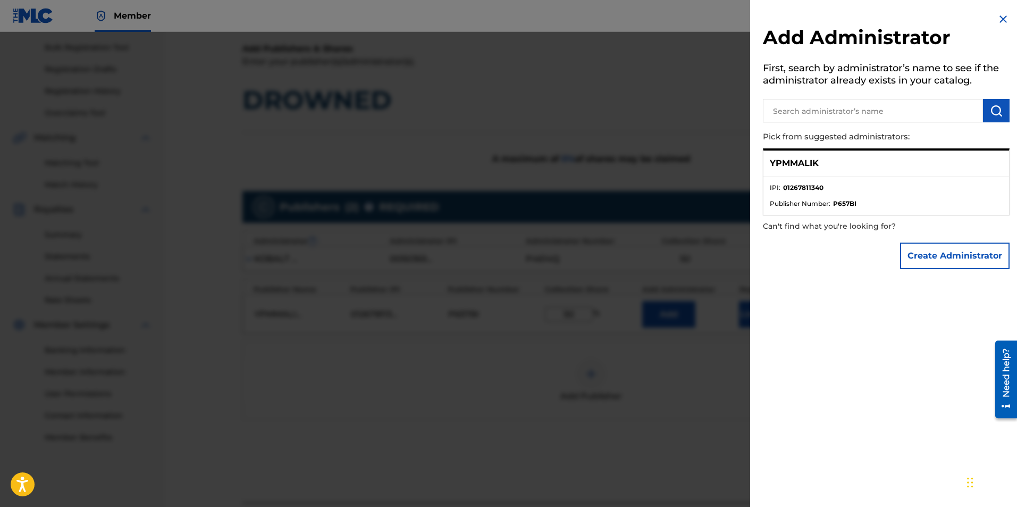
click at [801, 185] on strong "01267811340" at bounding box center [803, 188] width 40 height 10
click at [922, 108] on input "text" at bounding box center [873, 110] width 220 height 23
type input "ypmmalik"
click at [824, 162] on div "YPMMALIK" at bounding box center [887, 163] width 246 height 26
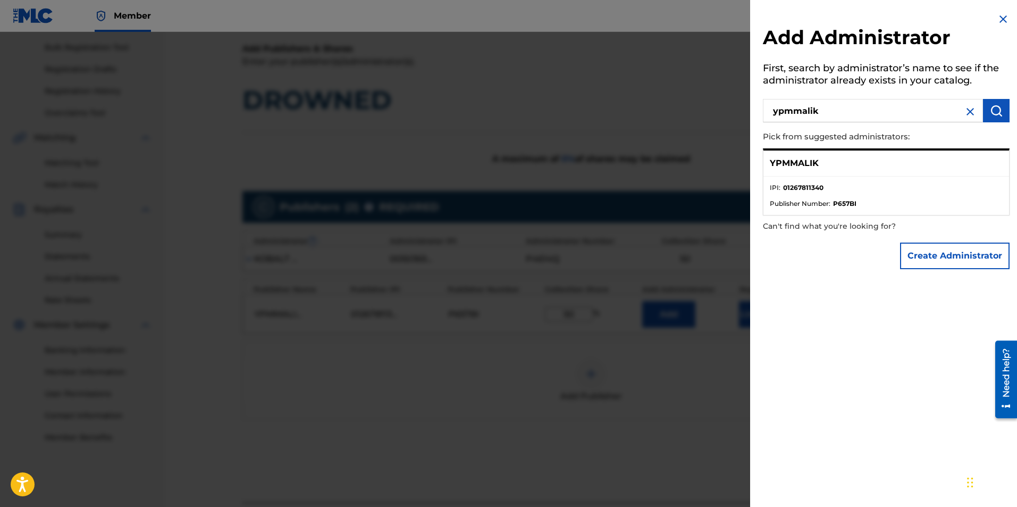
click at [946, 254] on button "Create Administrator" at bounding box center [955, 255] width 110 height 27
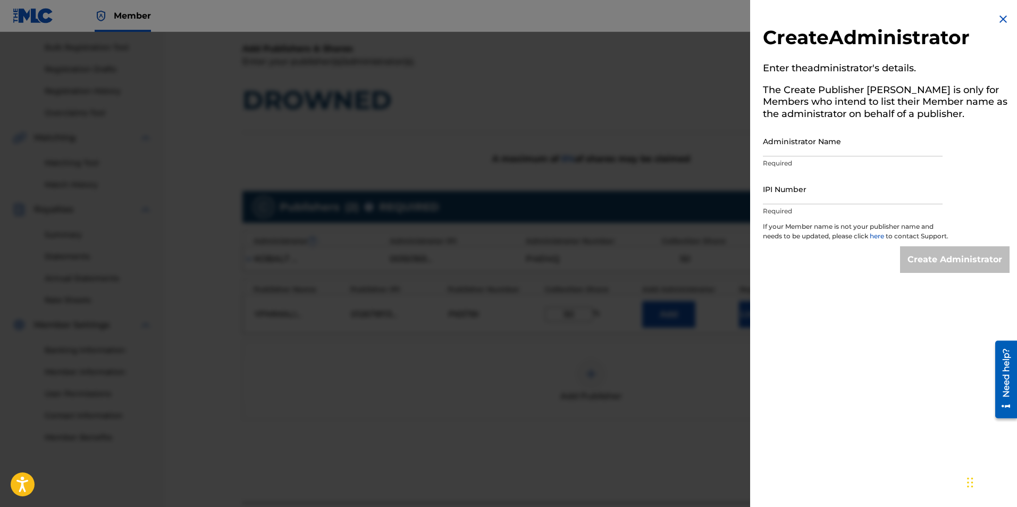
click at [837, 152] on input "Administrator Name" at bounding box center [853, 141] width 180 height 30
click at [1000, 16] on img at bounding box center [1003, 19] width 13 height 13
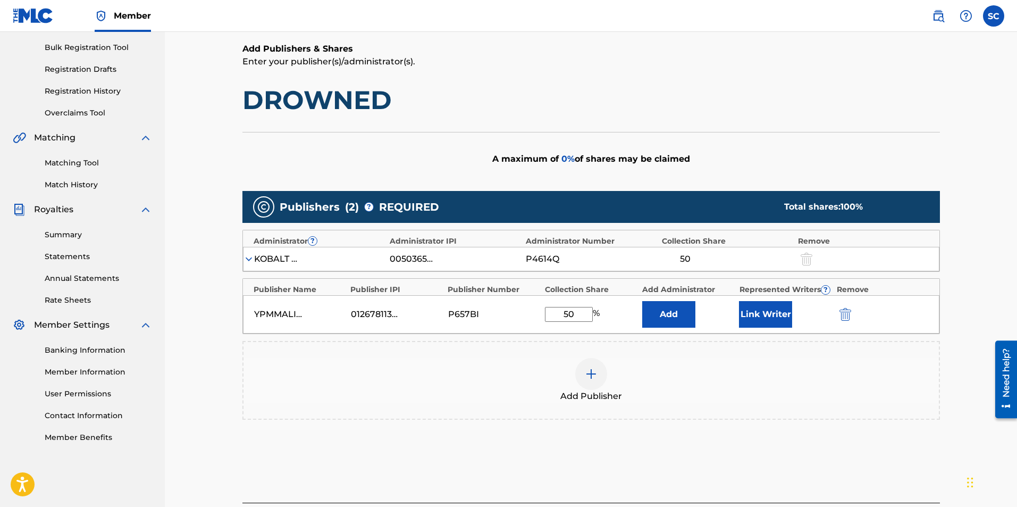
click at [681, 314] on button "Add" at bounding box center [668, 314] width 53 height 27
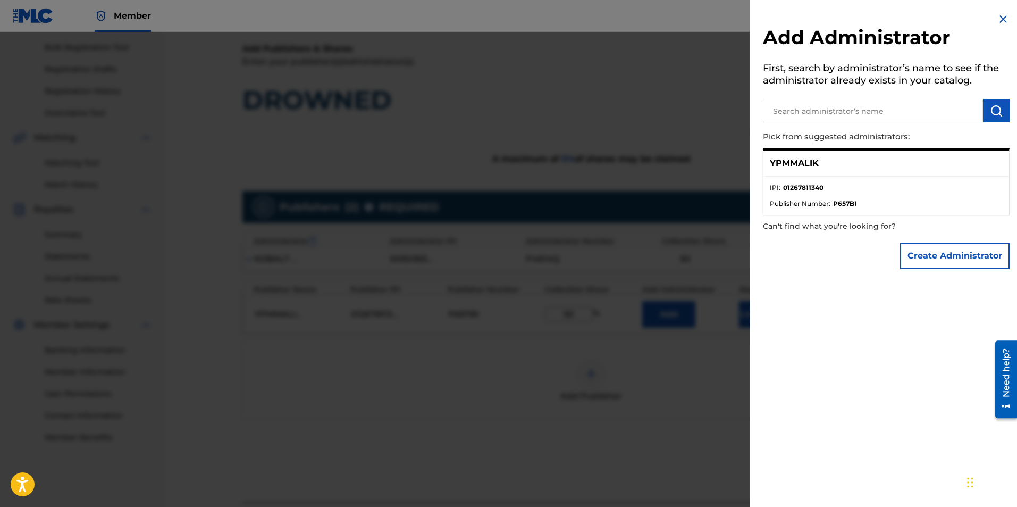
click at [952, 261] on button "Create Administrator" at bounding box center [955, 255] width 110 height 27
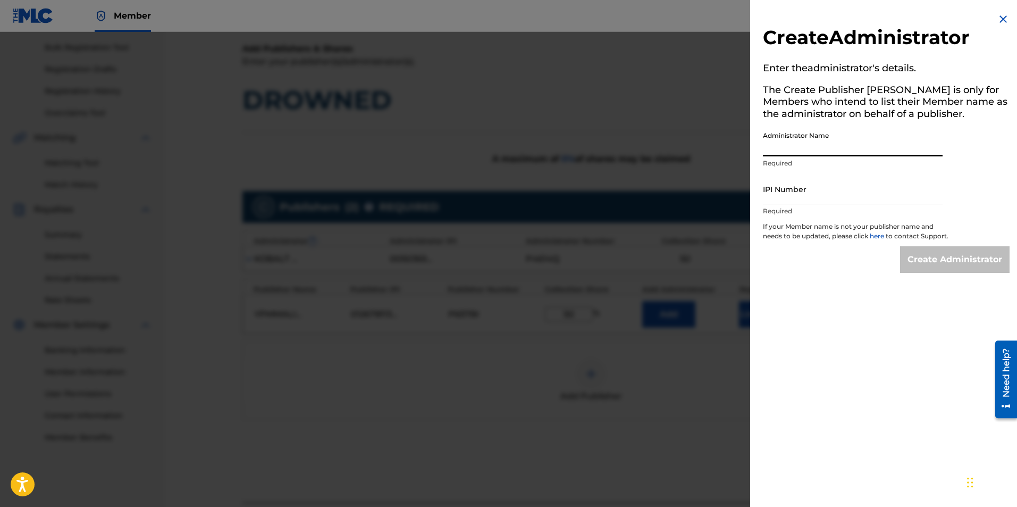
click at [841, 139] on input "Administrator Name" at bounding box center [853, 141] width 180 height 30
type input "YPMMALIK"
click at [827, 185] on input "IPI Number" at bounding box center [853, 189] width 180 height 30
paste input "01267811340"
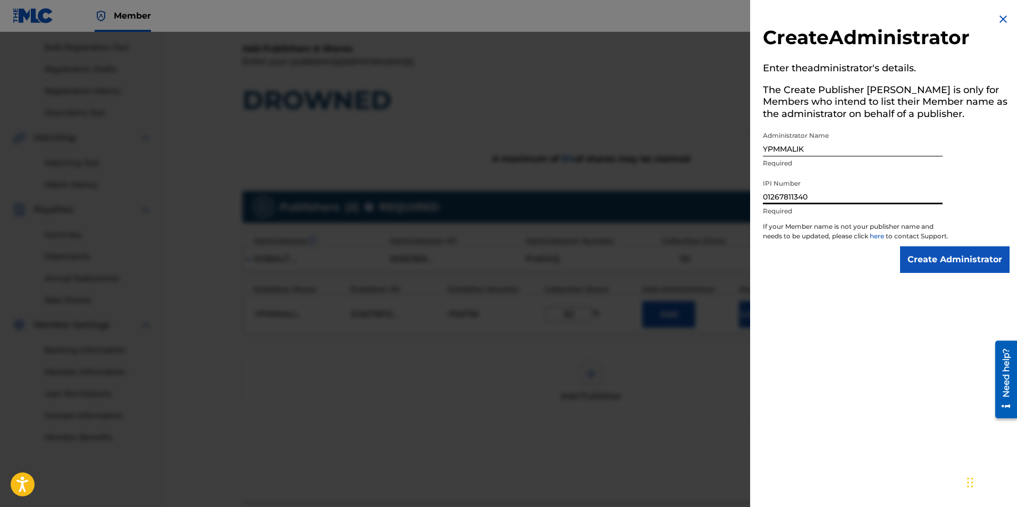
type input "01267811340"
click at [939, 266] on input "Create Administrator" at bounding box center [955, 259] width 110 height 27
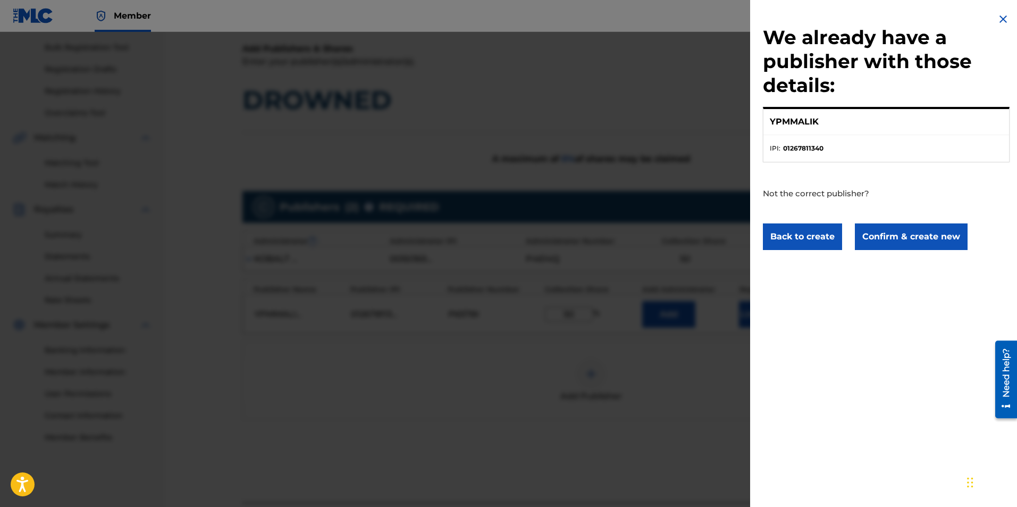
click at [911, 231] on button "Confirm & create new" at bounding box center [911, 236] width 113 height 27
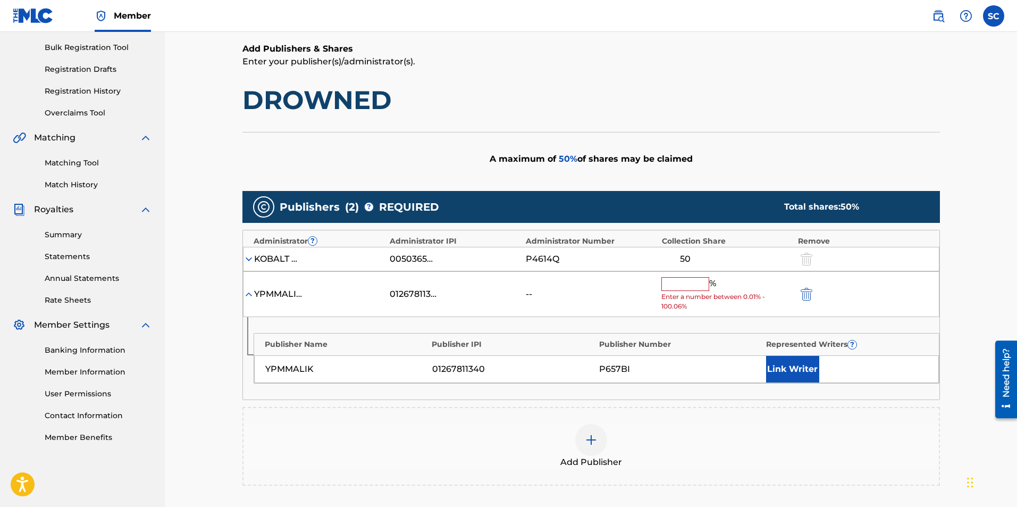
click at [693, 284] on input "text" at bounding box center [686, 284] width 48 height 14
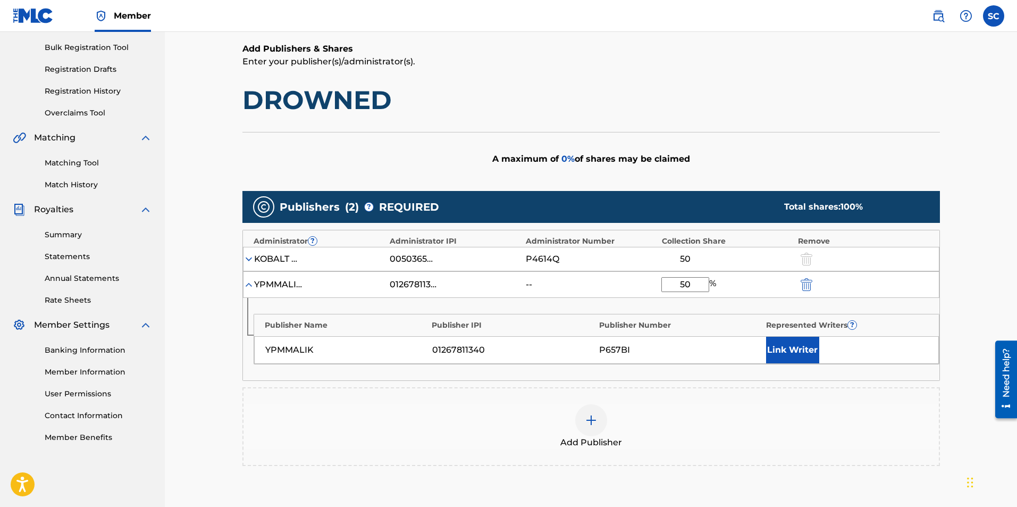
type input "50"
click at [789, 345] on button "Link Writer" at bounding box center [792, 350] width 53 height 27
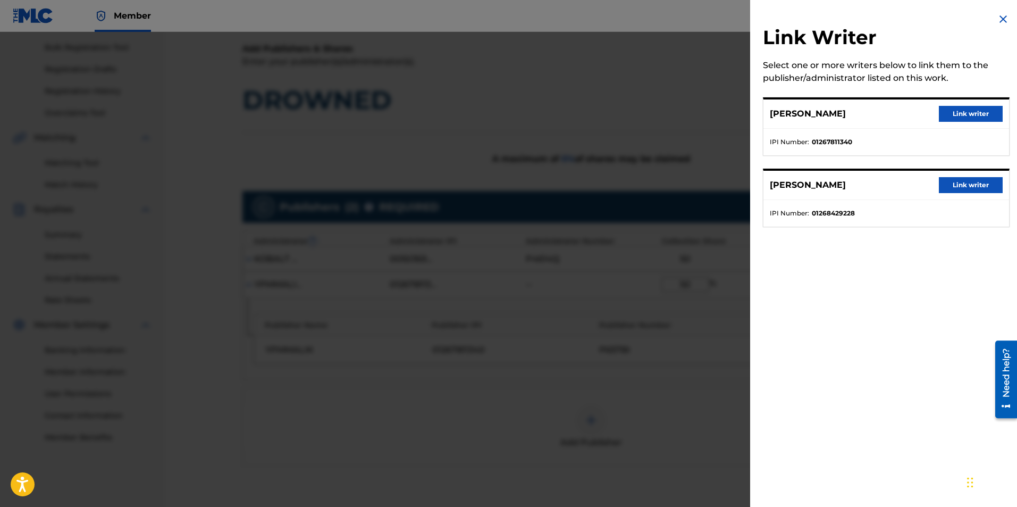
click at [966, 111] on button "Link writer" at bounding box center [971, 114] width 64 height 16
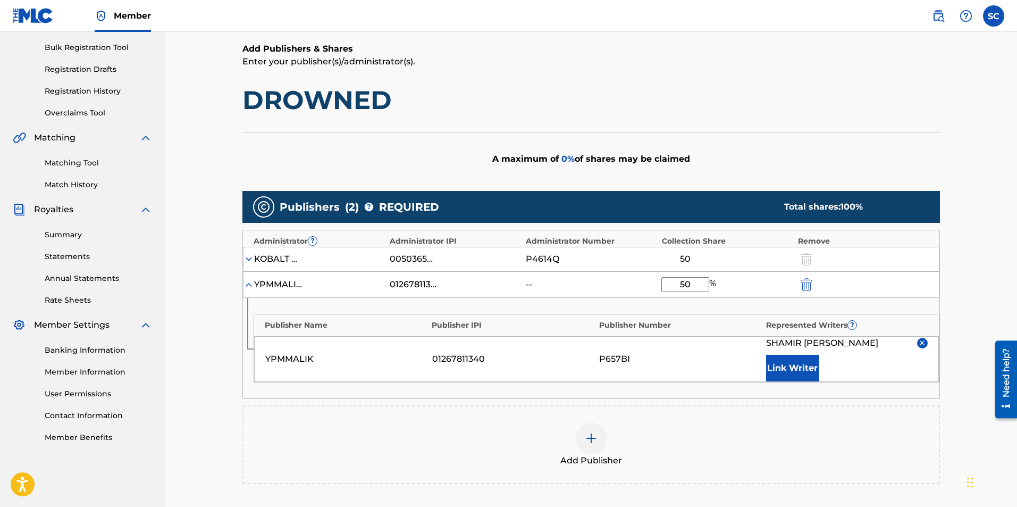
click at [779, 122] on div "Add Publishers & Shares Enter your publisher(s)/administrator(s). DROWNED A max…" at bounding box center [591, 305] width 698 height 524
click at [248, 286] on img at bounding box center [249, 284] width 11 height 11
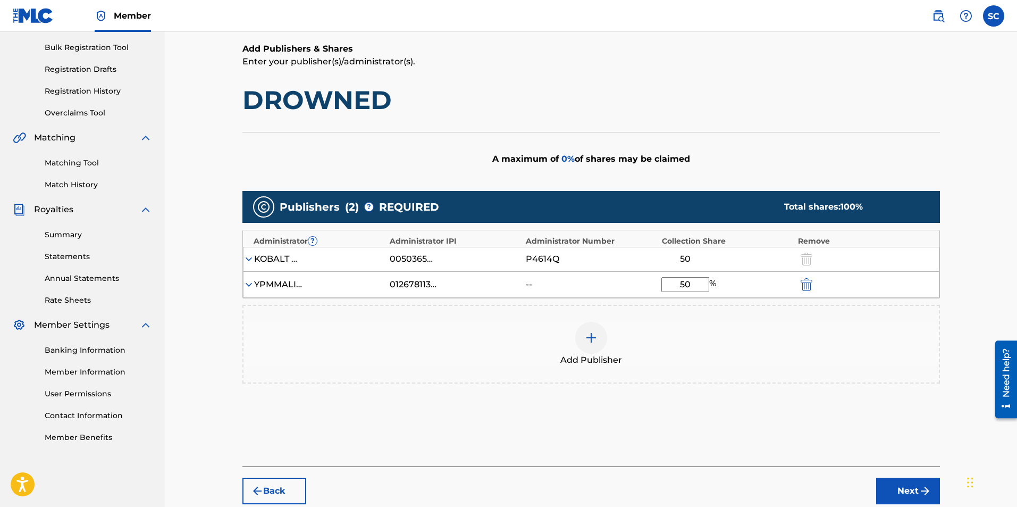
click at [248, 282] on img at bounding box center [249, 284] width 11 height 11
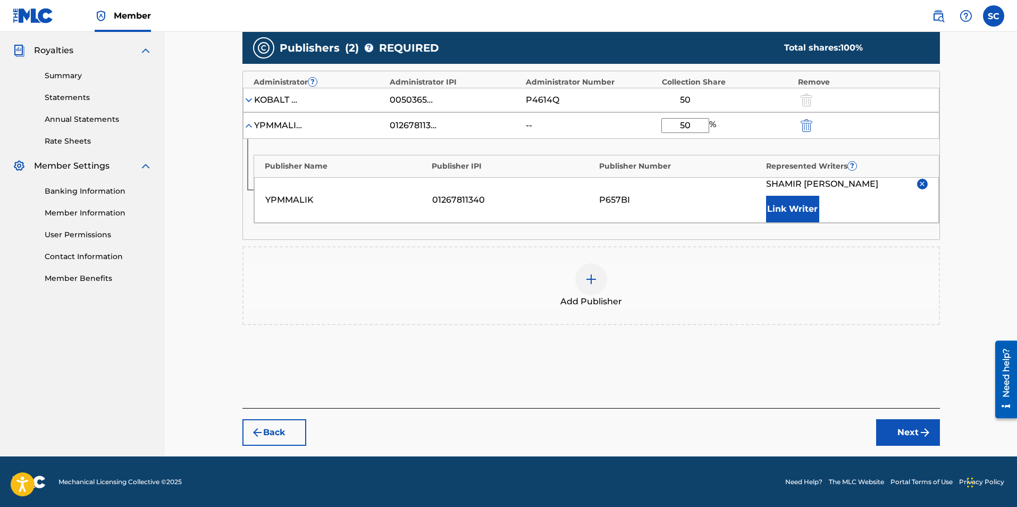
scroll to position [312, 0]
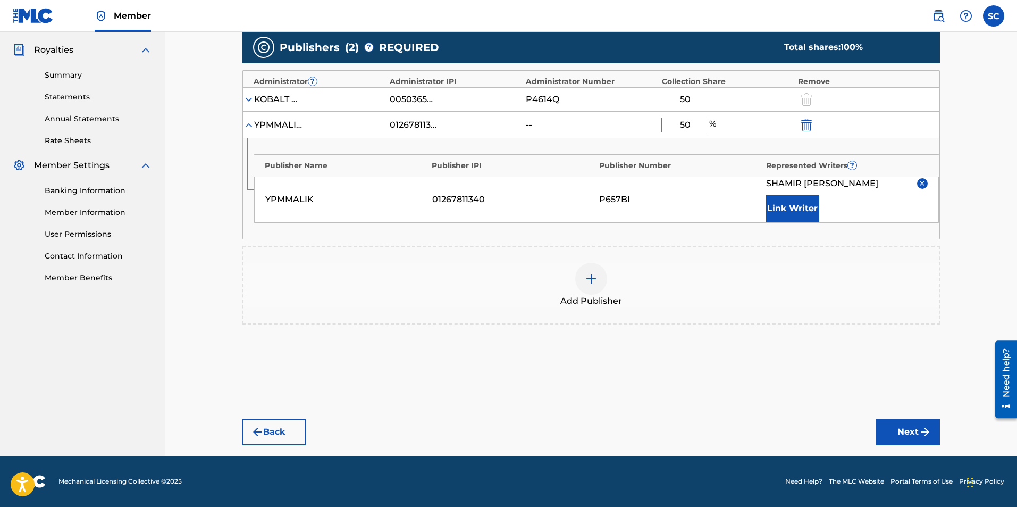
click at [905, 434] on button "Next" at bounding box center [908, 432] width 64 height 27
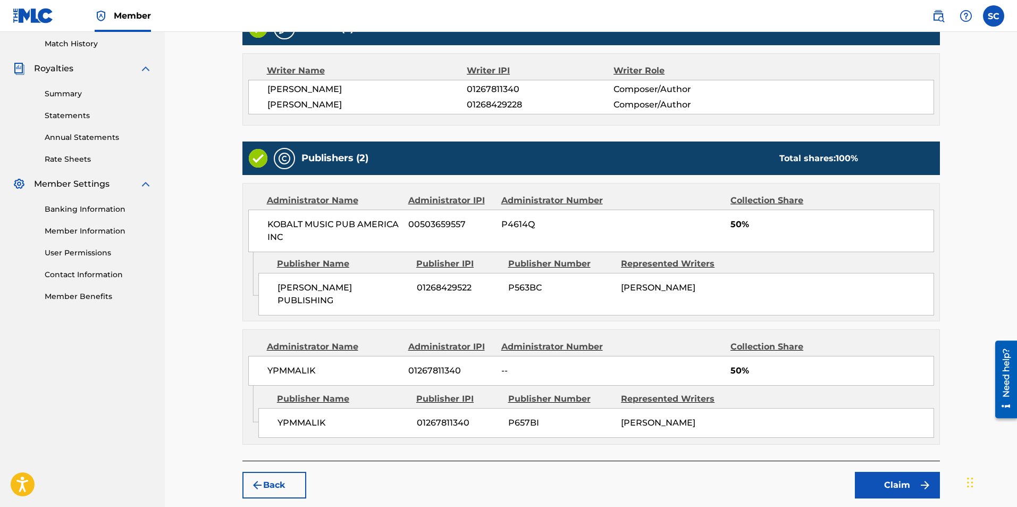
scroll to position [347, 0]
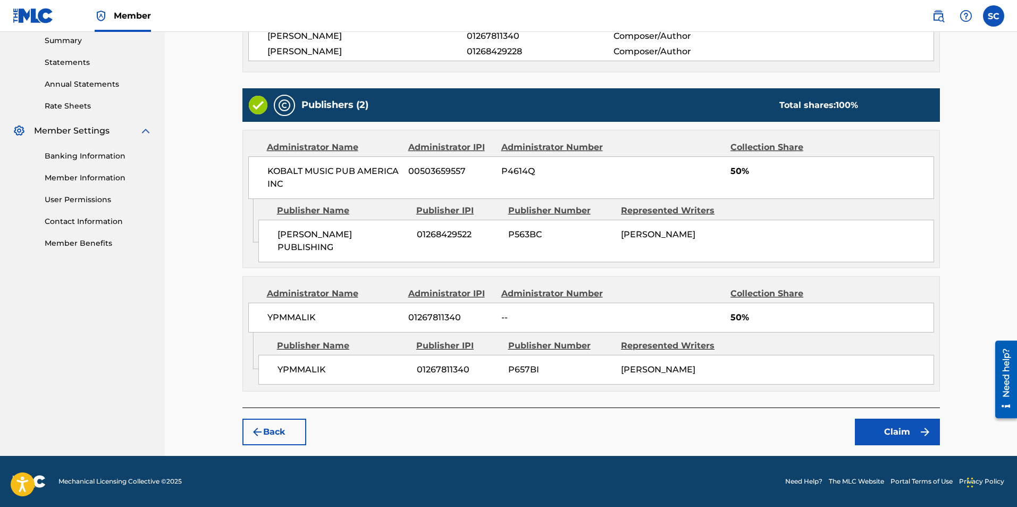
click at [890, 429] on button "Claim" at bounding box center [897, 432] width 85 height 27
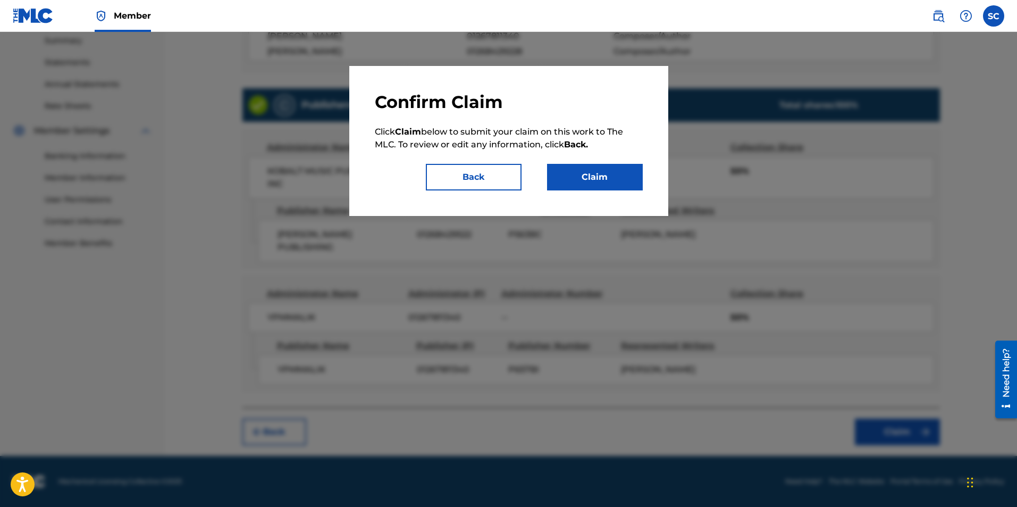
click at [484, 183] on button "Back" at bounding box center [474, 177] width 96 height 27
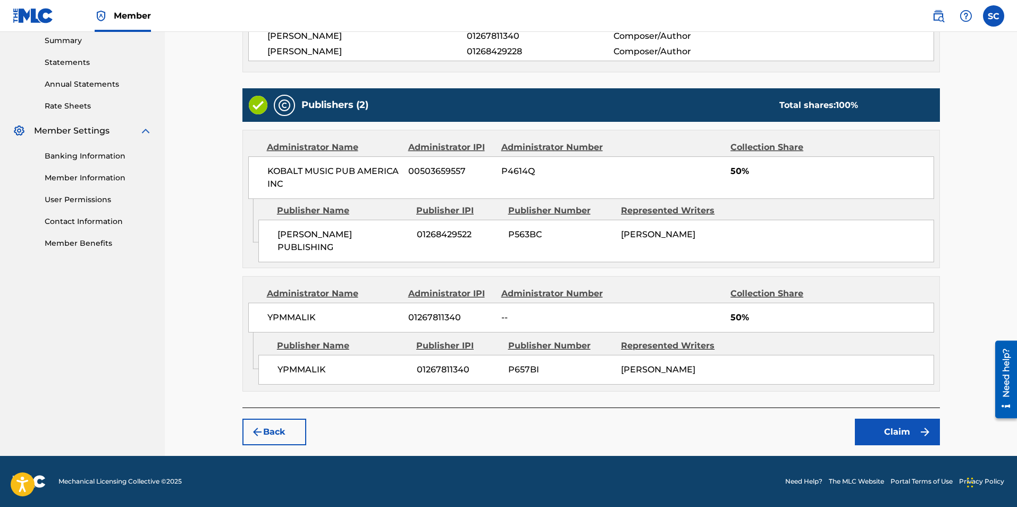
click at [891, 429] on button "Claim" at bounding box center [897, 432] width 85 height 27
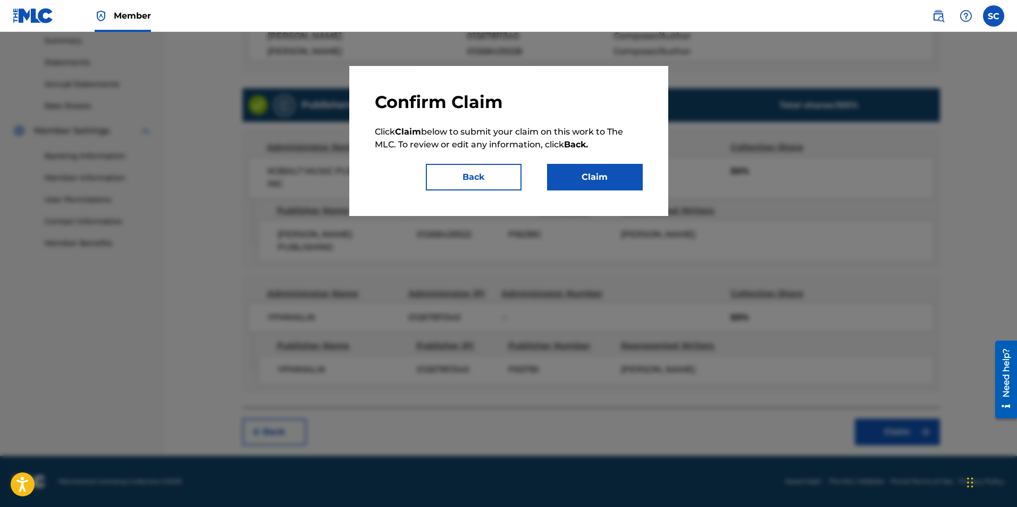
click at [605, 174] on button "Claim" at bounding box center [595, 177] width 96 height 27
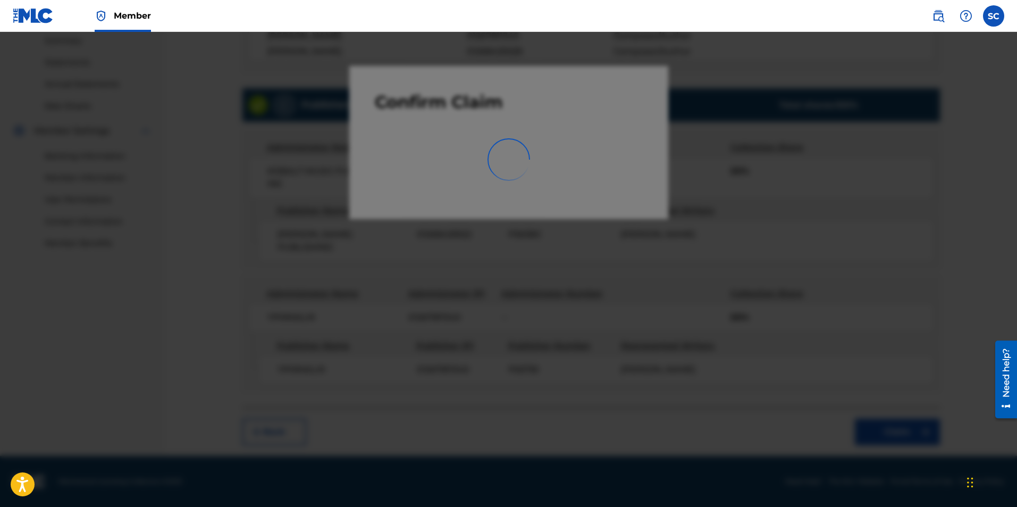
scroll to position [153, 0]
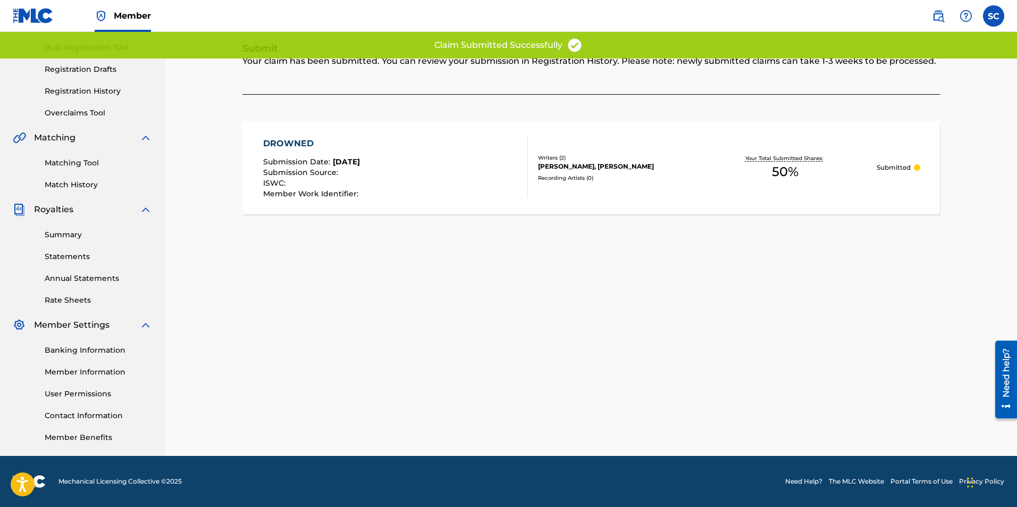
click at [799, 276] on div "Claiming Tool Search Add Publishers & Shares Review Submit Submit Your claim ha…" at bounding box center [591, 181] width 745 height 550
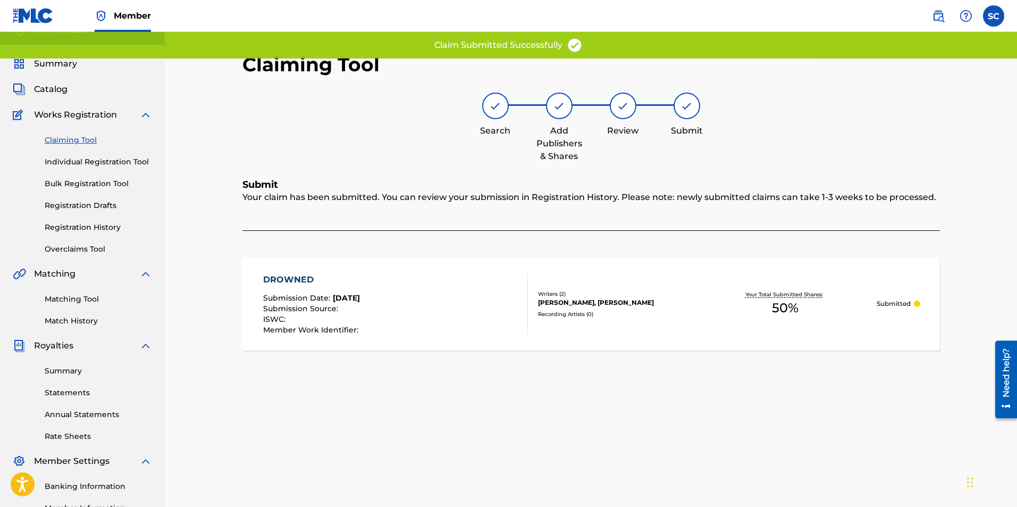
scroll to position [0, 0]
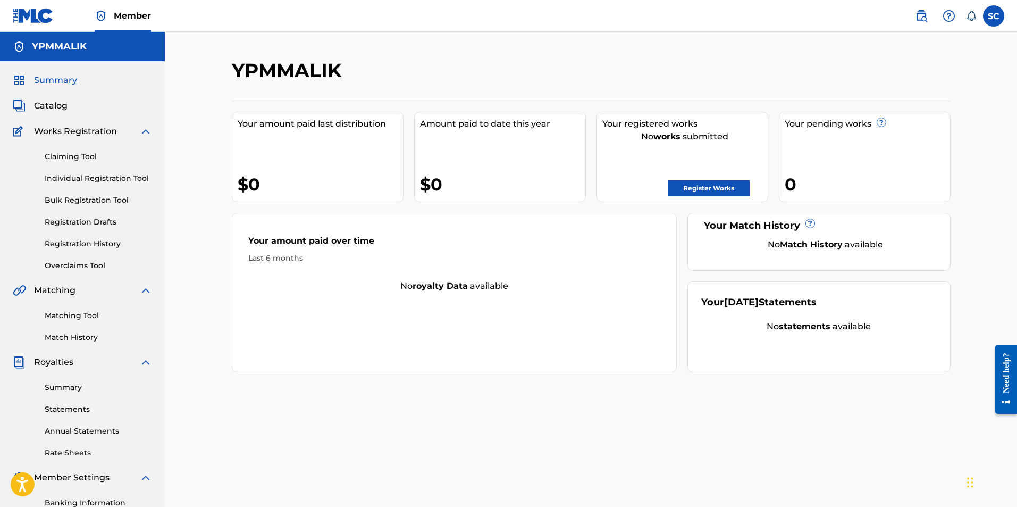
click at [73, 133] on span "Works Registration" at bounding box center [75, 131] width 83 height 13
click at [74, 157] on link "Claiming Tool" at bounding box center [98, 156] width 107 height 11
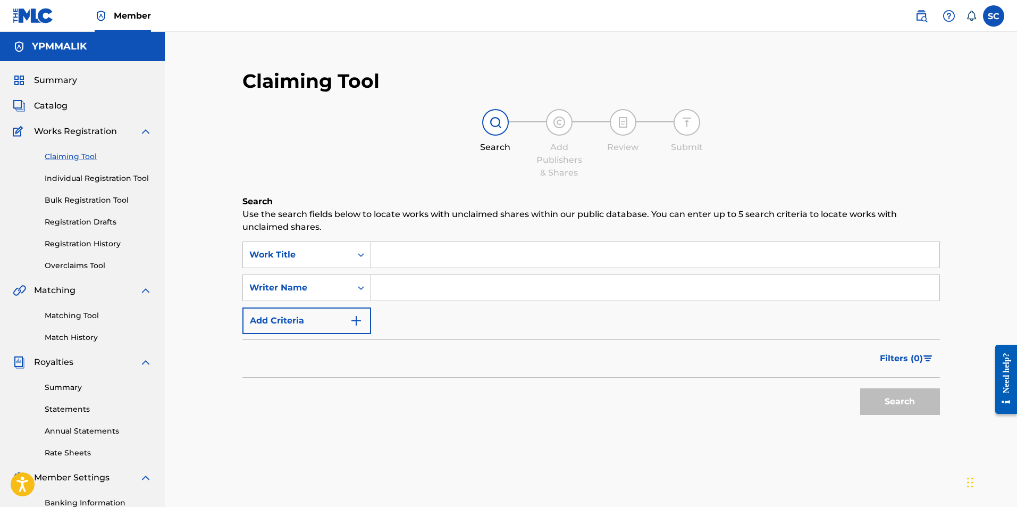
click at [70, 242] on link "Registration History" at bounding box center [98, 243] width 107 height 11
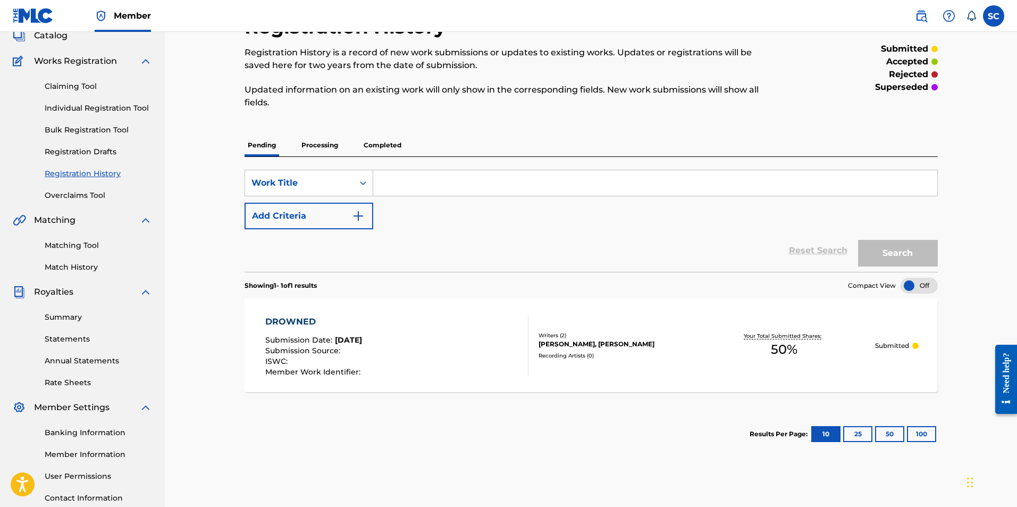
scroll to position [46, 0]
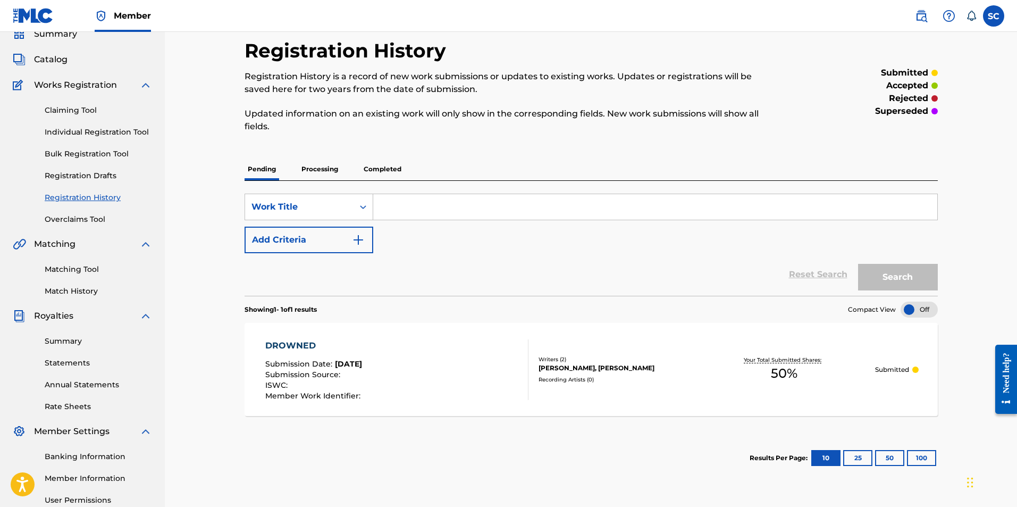
click at [805, 47] on div "submitted accepted rejected superseded" at bounding box center [859, 92] width 160 height 106
click at [324, 172] on p "Processing" at bounding box center [319, 169] width 43 height 22
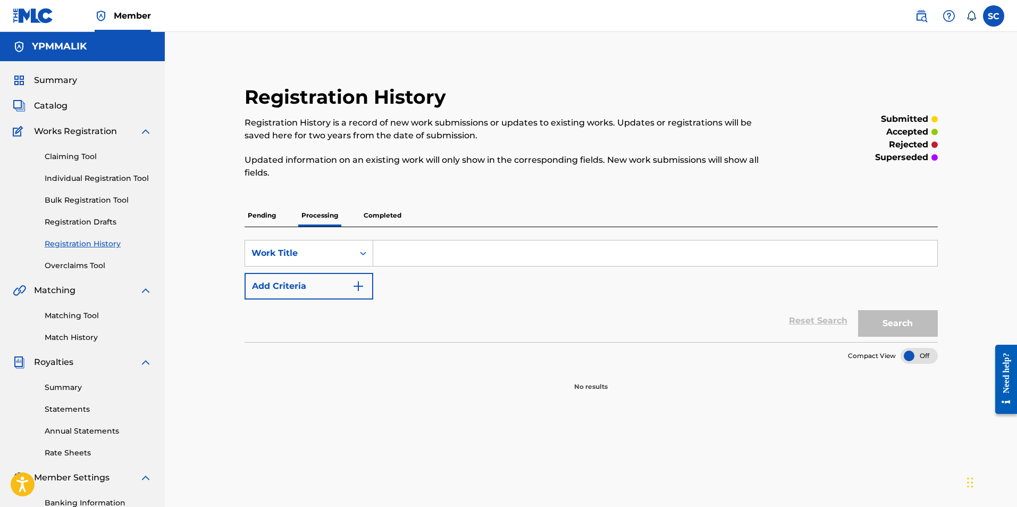
click at [269, 213] on p "Pending" at bounding box center [262, 215] width 35 height 22
